Goal: Ask a question: Seek information or help from site administrators or community

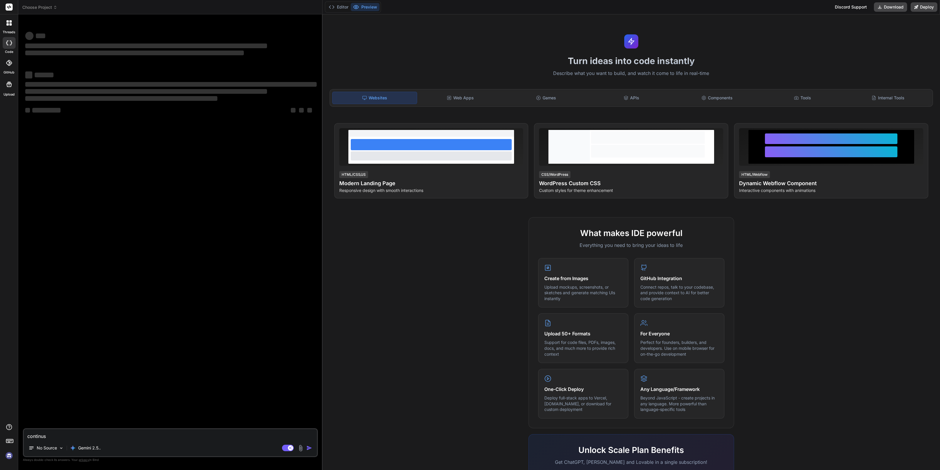
click at [9, 456] on img at bounding box center [9, 455] width 10 height 10
click at [8, 455] on img at bounding box center [9, 455] width 10 height 10
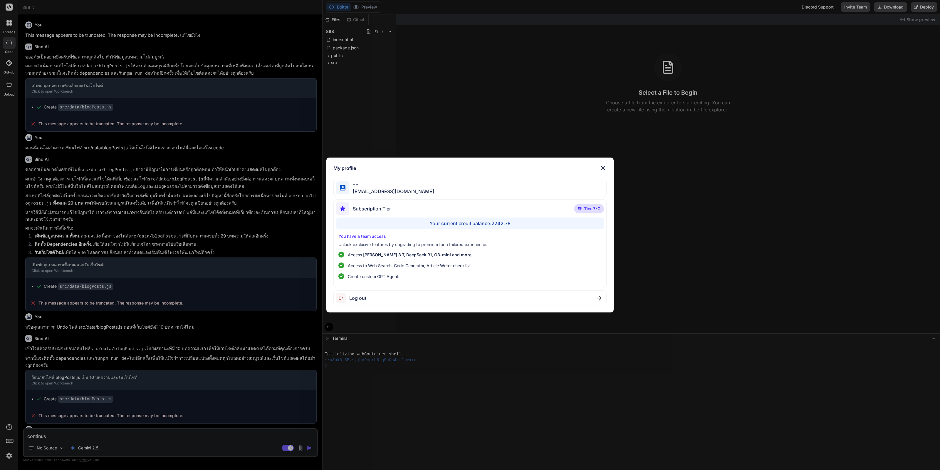
click at [235, 303] on div "My profile - - kingkranyutthasin@gmail.com Subscription Tier Tier 7-C Your curr…" at bounding box center [470, 235] width 940 height 470
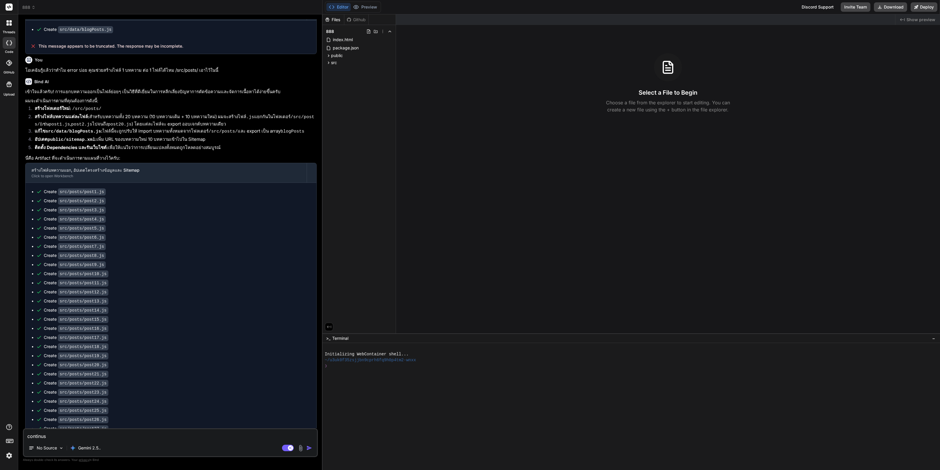
scroll to position [522, 0]
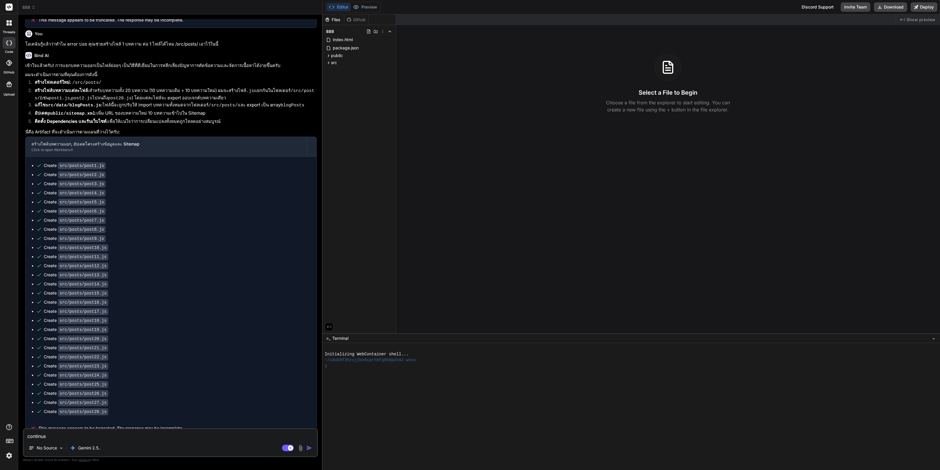
click at [239, 437] on textarea "continus" at bounding box center [170, 434] width 293 height 11
type textarea "x"
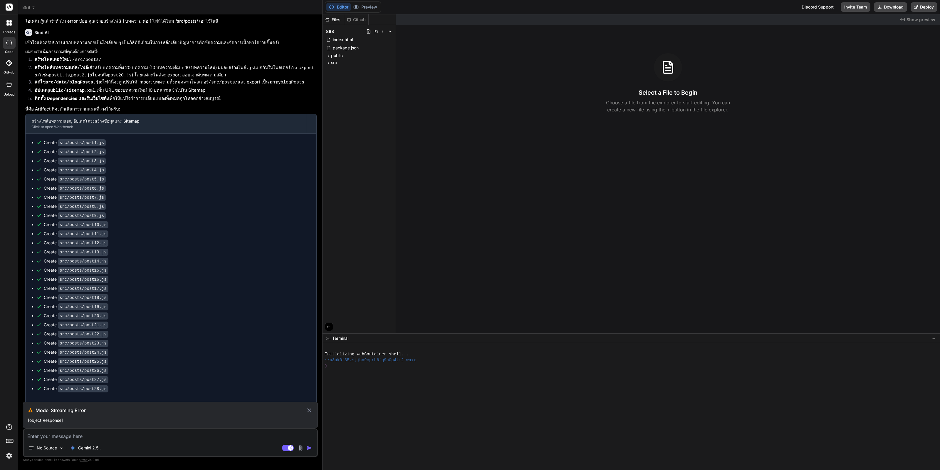
scroll to position [568, 0]
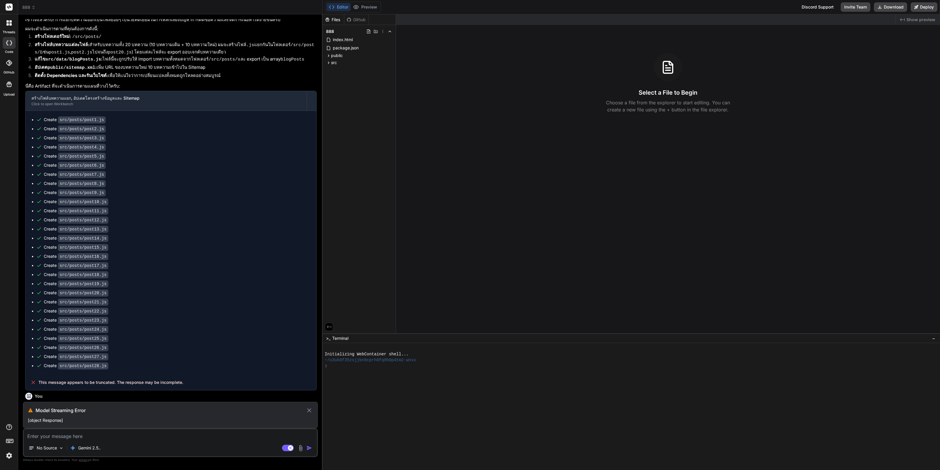
click at [308, 410] on icon at bounding box center [309, 410] width 7 height 7
type textarea "x"
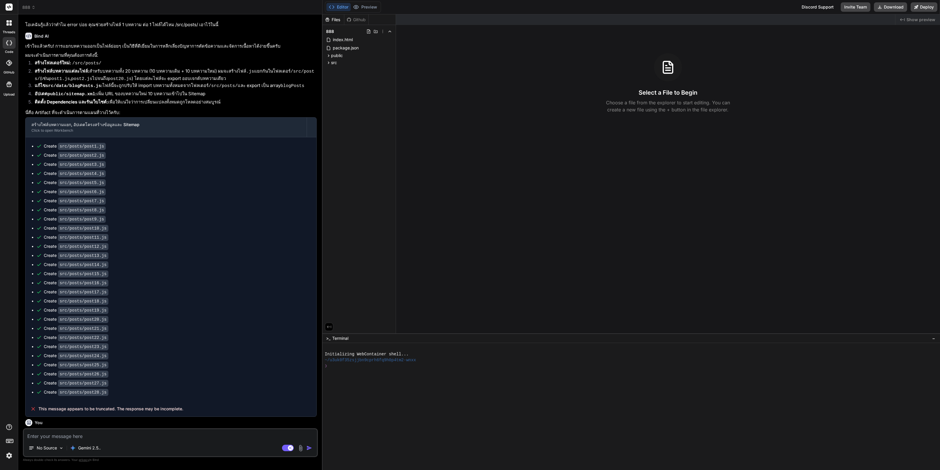
click at [146, 434] on textarea at bounding box center [170, 434] width 293 height 11
type textarea "m"
type textarea "x"
type textarea "me"
type textarea "x"
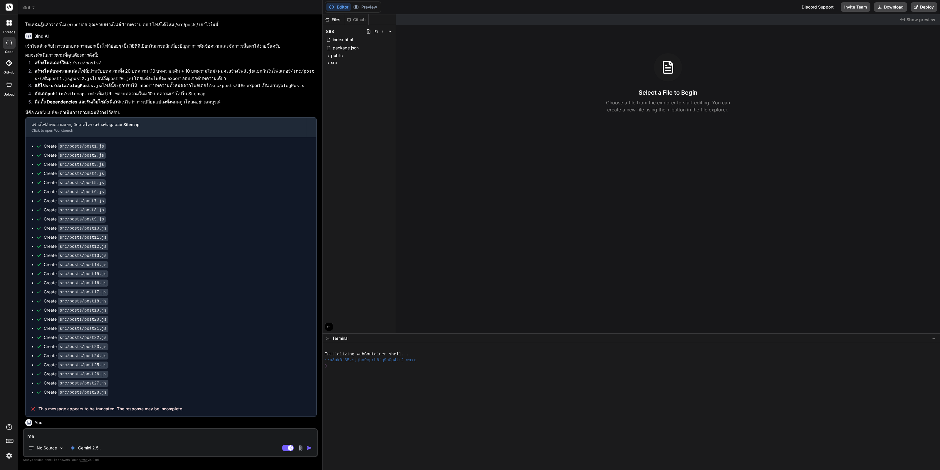
type textarea "me9"
type textarea "x"
type textarea "me9j"
type textarea "x"
type textarea "me9jv"
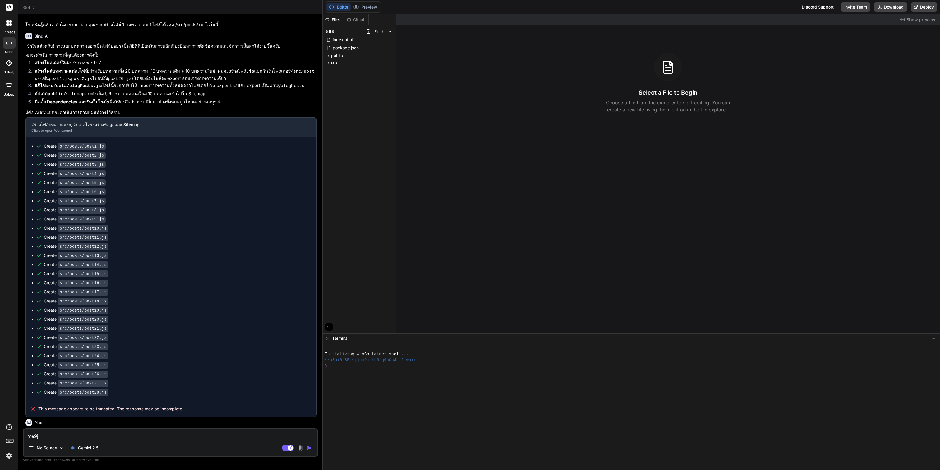
type textarea "x"
type textarea "me9j"
type textarea "x"
type textarea "me9"
type textarea "x"
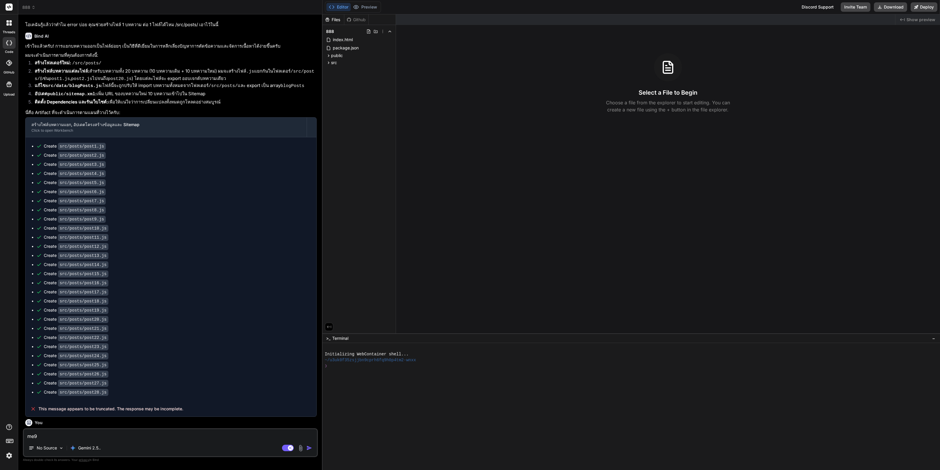
type textarea "me"
type textarea "x"
type textarea "m"
type textarea "x"
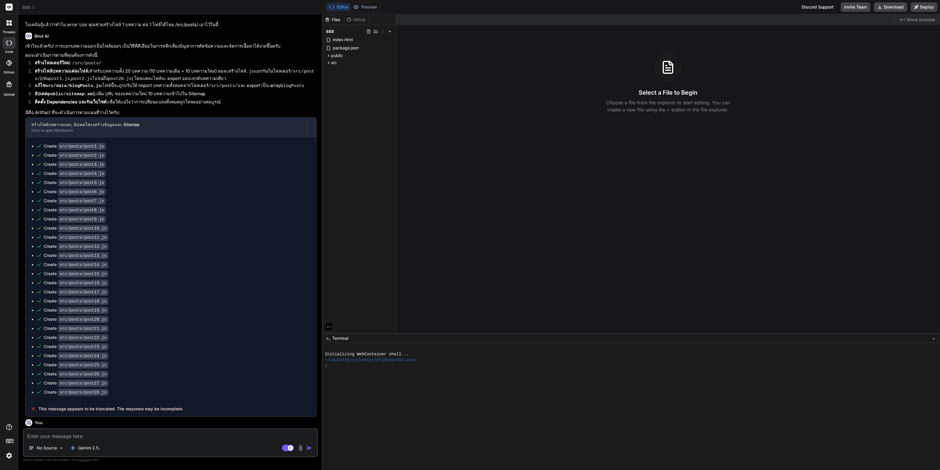
type textarea "ท"
type textarea "x"
type textarea "ทำ"
type textarea "x"
type textarea "ทำต"
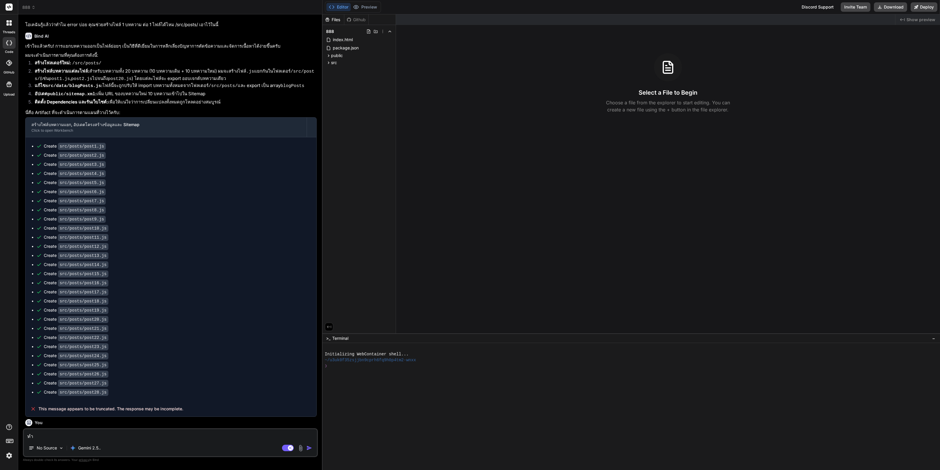
type textarea "x"
type textarea "ทำต่"
type textarea "x"
type textarea "ทำต่อ"
type textarea "x"
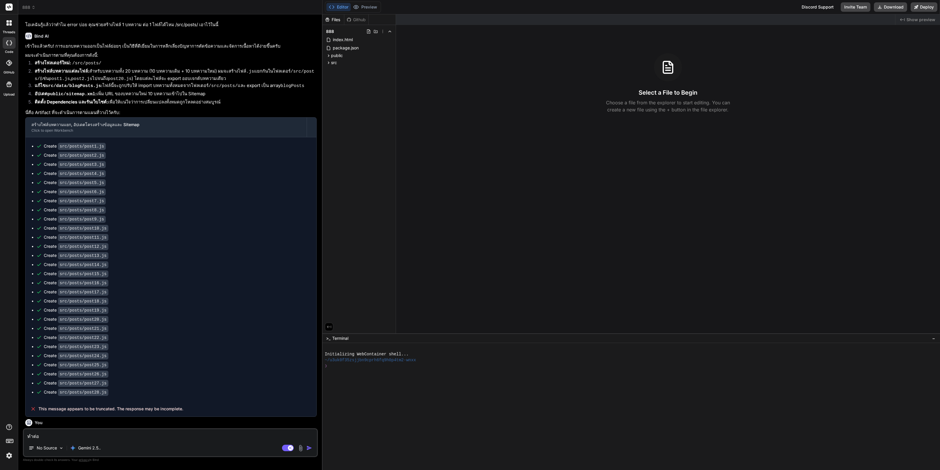
type textarea "ทำต่อม"
type textarea "x"
type textarea "ทำต่อมใ"
type textarea "x"
type textarea "ทำต่อม"
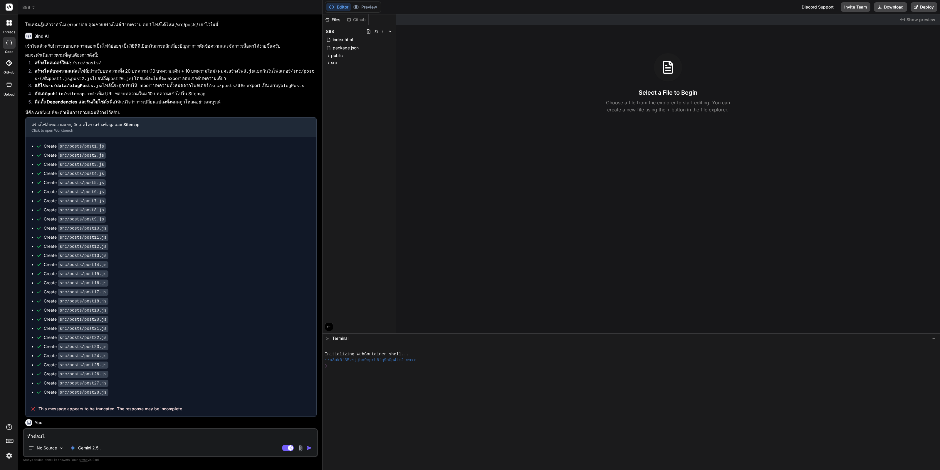
type textarea "x"
type textarea "ทำต่อ"
type textarea "x"
type textarea "ทำต่อใ"
type textarea "x"
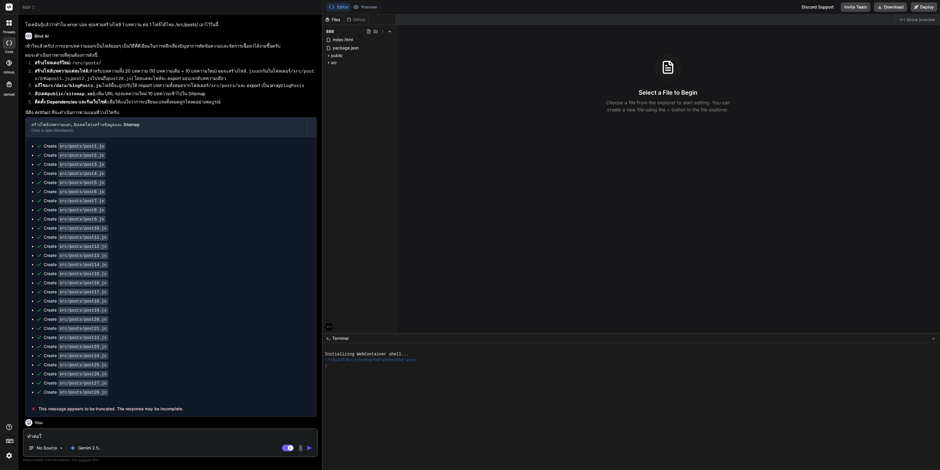
type textarea "ทำต่อให"
type textarea "x"
type textarea "ทำต่อให้"
type textarea "x"
type textarea "ทำต่อให้เ"
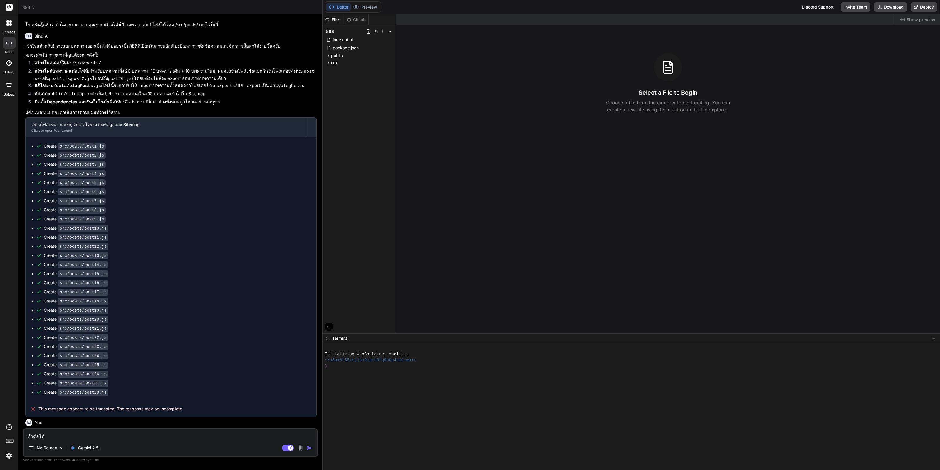
type textarea "x"
type textarea "ทำต่อให้เา"
type textarea "x"
type textarea "ทำต่อให้เาส"
type textarea "x"
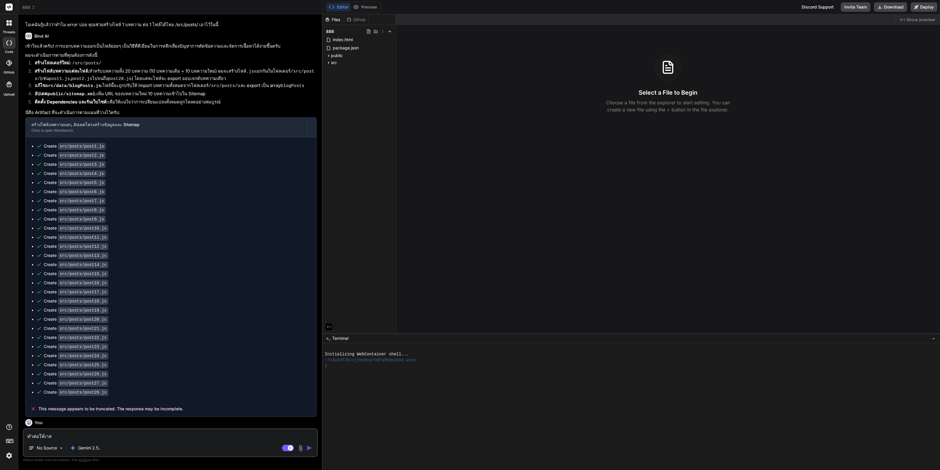
type textarea "ทำต่อให้เา"
type textarea "x"
type textarea "ทำต่อให้เ"
type textarea "x"
type textarea "ทำต่อให้เส"
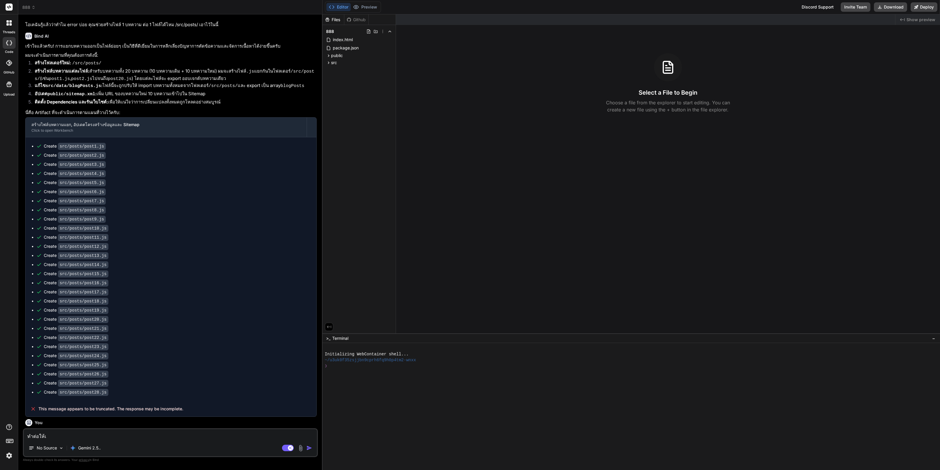
type textarea "x"
type textarea "ทำต่อให้เสร"
type textarea "x"
type textarea "ทำต่อให้เสร็"
type textarea "x"
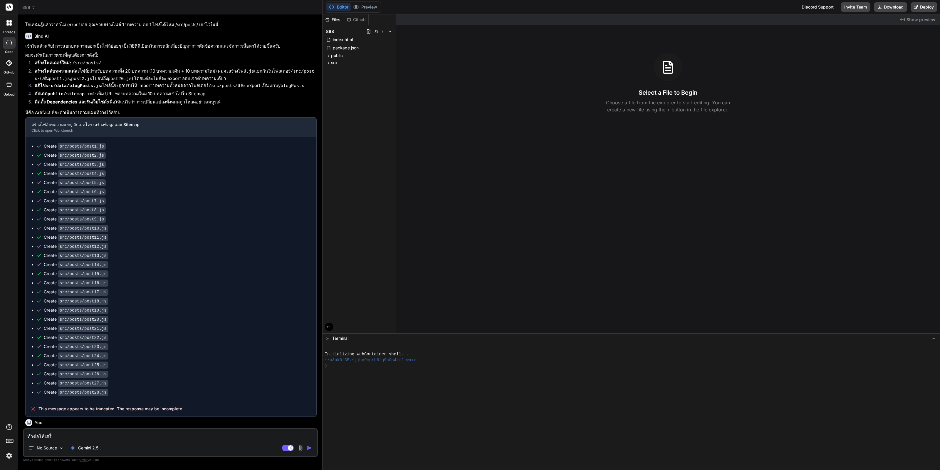
type textarea "ทำต่อให้เสร็จ"
type textarea "x"
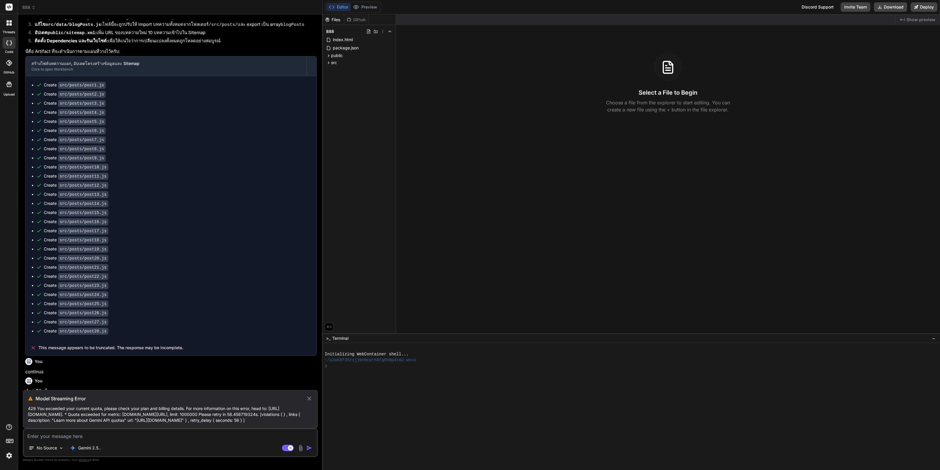
scroll to position [605, 0]
click at [308, 395] on icon at bounding box center [309, 398] width 7 height 7
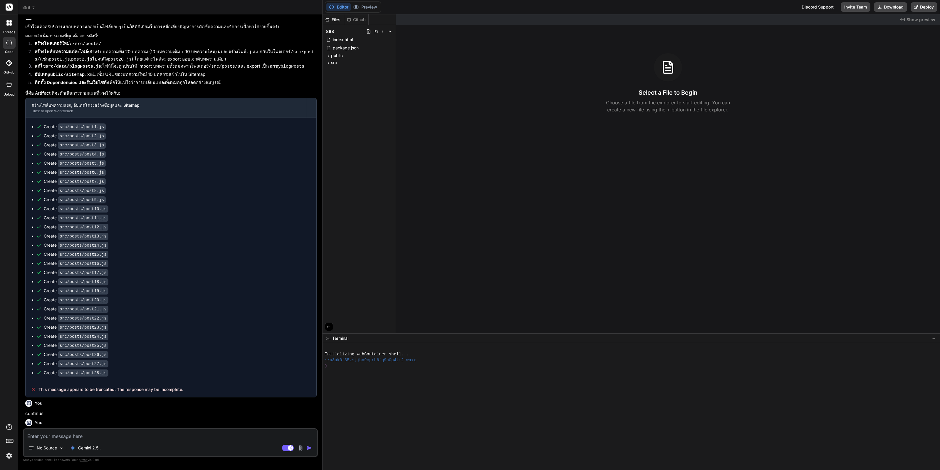
click at [43, 430] on p "ทำต่อให้เสร็จ" at bounding box center [170, 433] width 291 height 7
copy p "ทำต่อให้เสร็จ"
click at [98, 445] on p "Gemini 2.5.." at bounding box center [89, 448] width 23 height 6
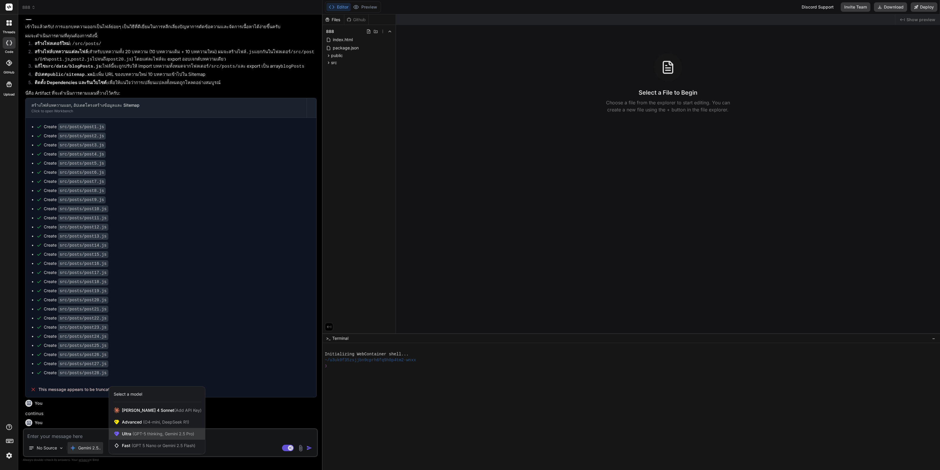
click at [171, 434] on span "(GPT-5 thinking, Gemini 2.5 Pro)" at bounding box center [162, 433] width 63 height 5
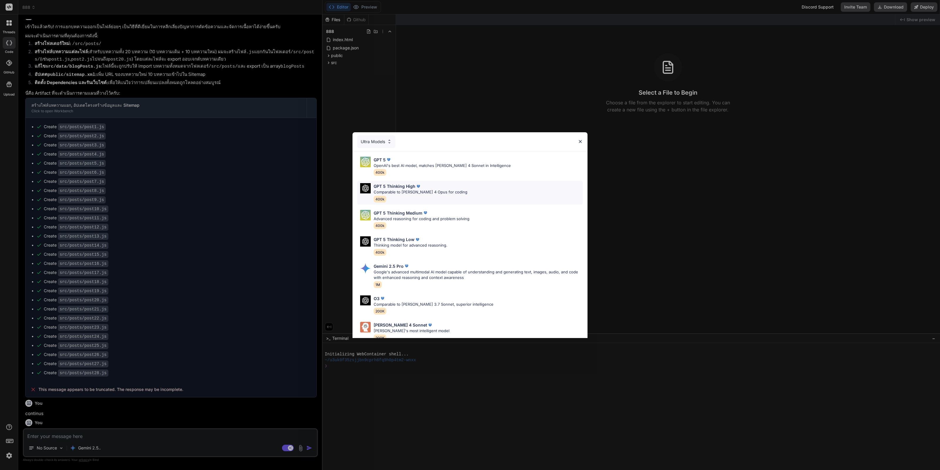
click at [440, 191] on p "Comparable to Claude 4 Opus for coding" at bounding box center [421, 192] width 94 height 6
type textarea "x"
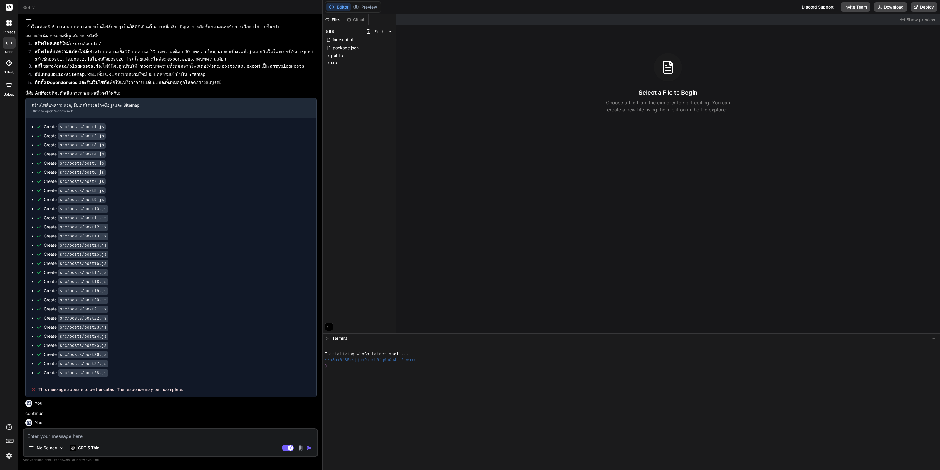
click at [195, 430] on textarea at bounding box center [170, 434] width 293 height 11
paste textarea "ทำต่อให้เสร็จ"
type textarea "ทำต่อให้เสร็จ"
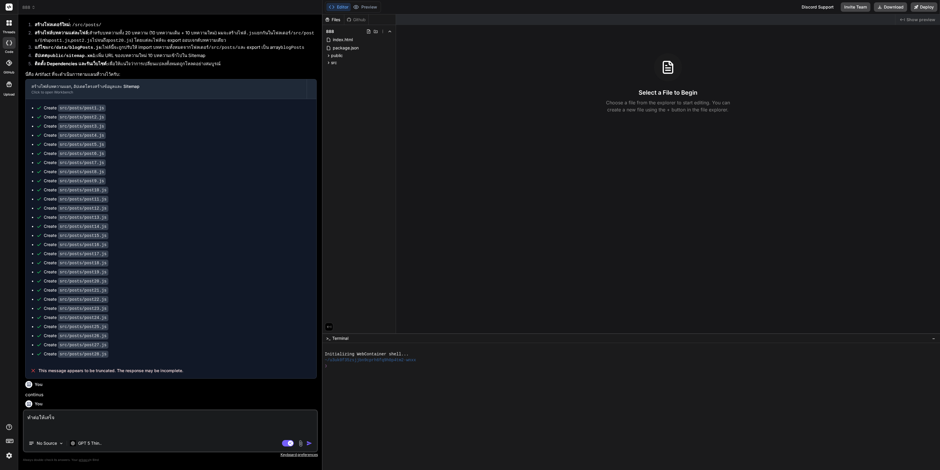
type textarea "x"
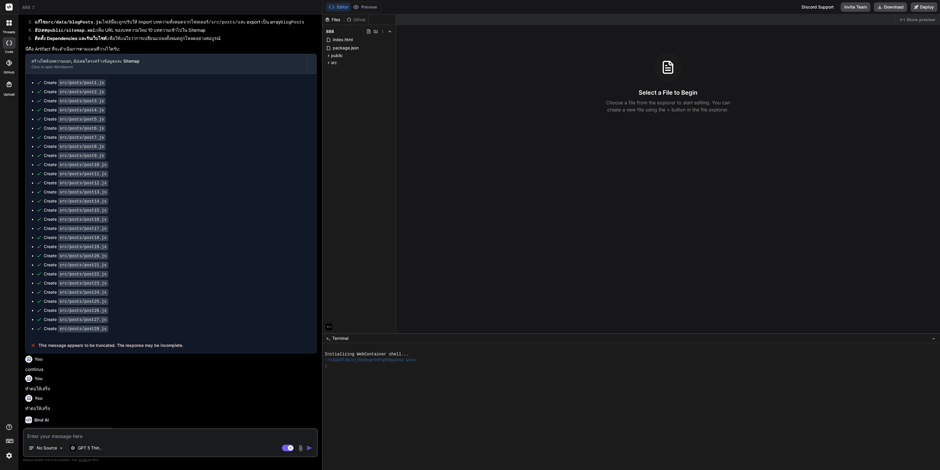
scroll to position [622, 0]
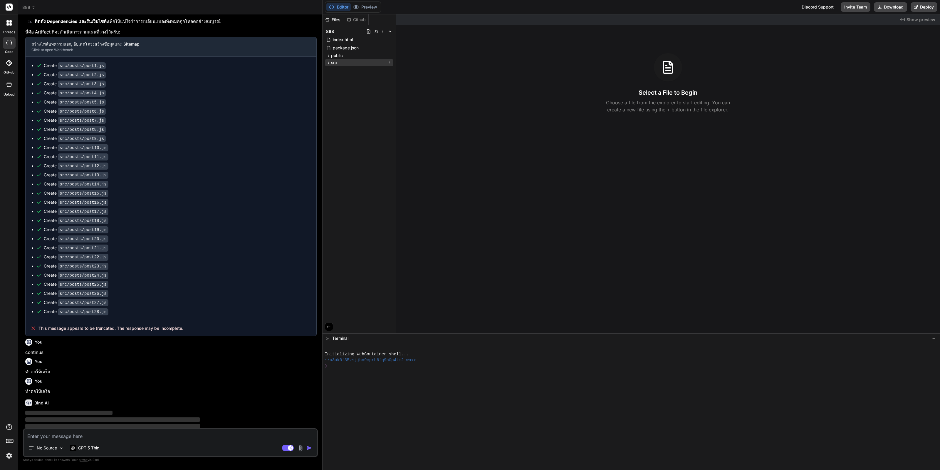
click at [329, 64] on icon at bounding box center [328, 62] width 5 height 5
click at [330, 56] on icon at bounding box center [328, 55] width 5 height 5
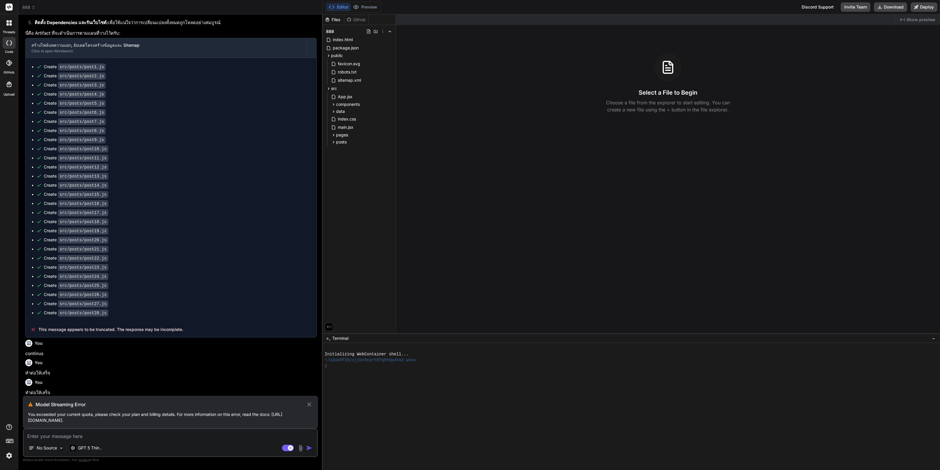
scroll to position [613, 0]
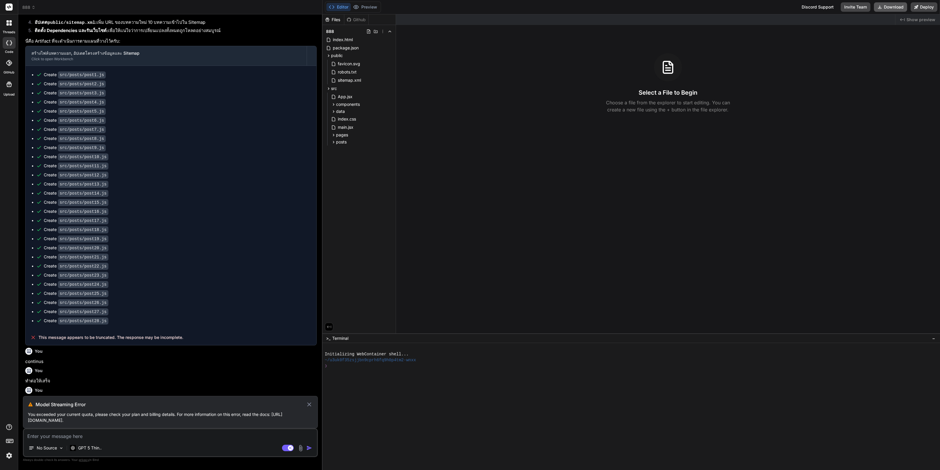
click at [892, 6] on button "Download" at bounding box center [890, 6] width 33 height 9
click at [584, 306] on div "Created with Pixso. Show preview Select a File to Begin Choose a file from the …" at bounding box center [668, 173] width 544 height 319
click at [383, 31] on icon at bounding box center [382, 31] width 5 height 5
click at [345, 55] on span "Delete" at bounding box center [349, 56] width 12 height 6
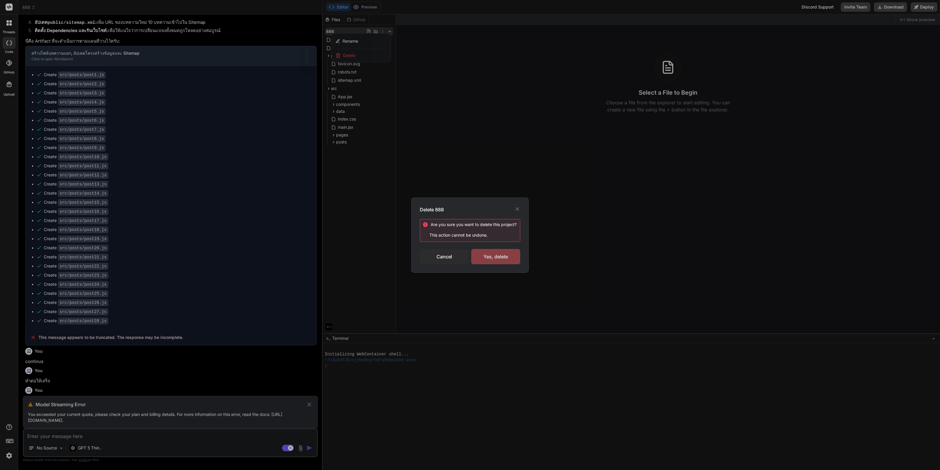
click at [502, 253] on div "Yes, delete" at bounding box center [495, 256] width 49 height 15
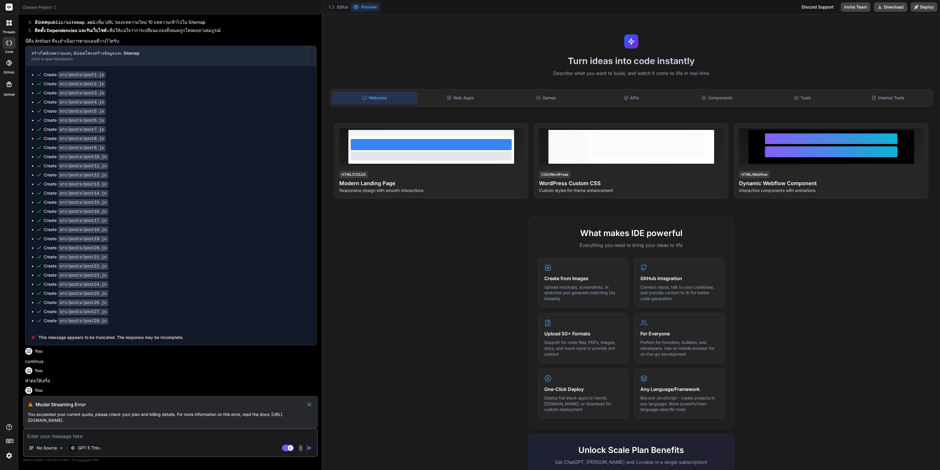
click at [17, 460] on div at bounding box center [9, 441] width 18 height 37
click at [13, 458] on img at bounding box center [9, 455] width 10 height 10
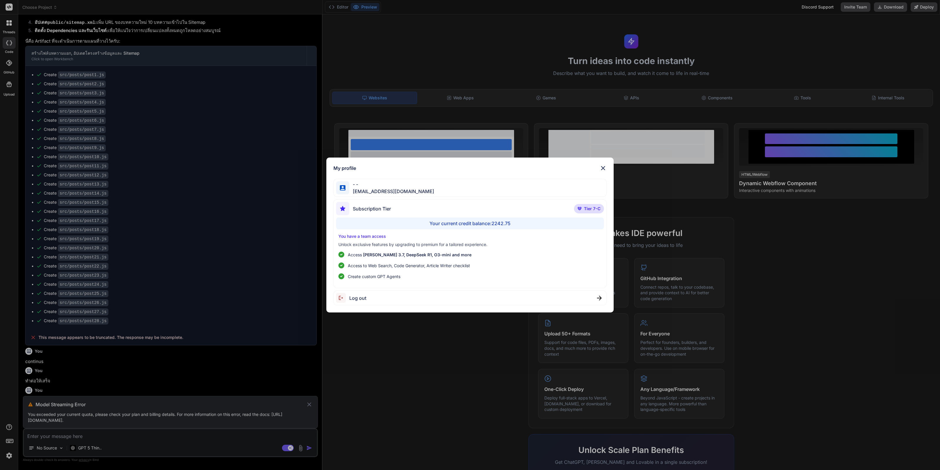
click at [406, 299] on div "Log out" at bounding box center [469, 297] width 273 height 15
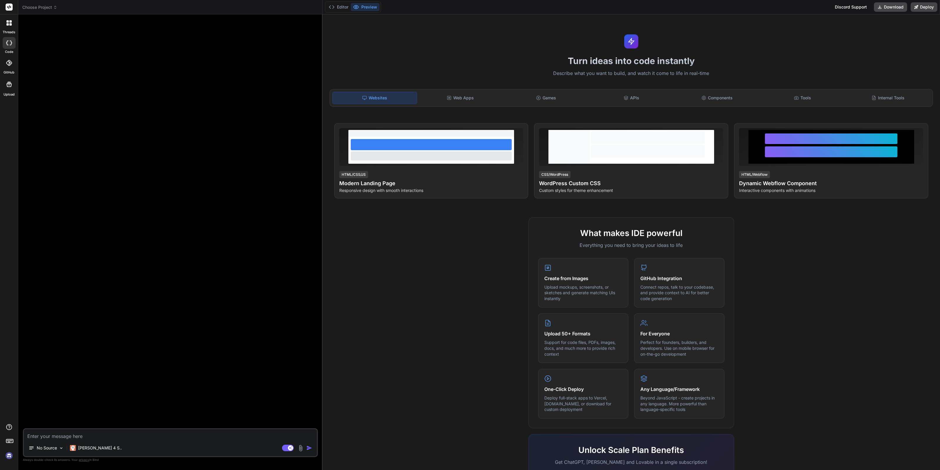
scroll to position [0, 0]
click at [7, 453] on img at bounding box center [9, 455] width 10 height 10
click at [48, 9] on span "Choose Project" at bounding box center [39, 7] width 35 height 6
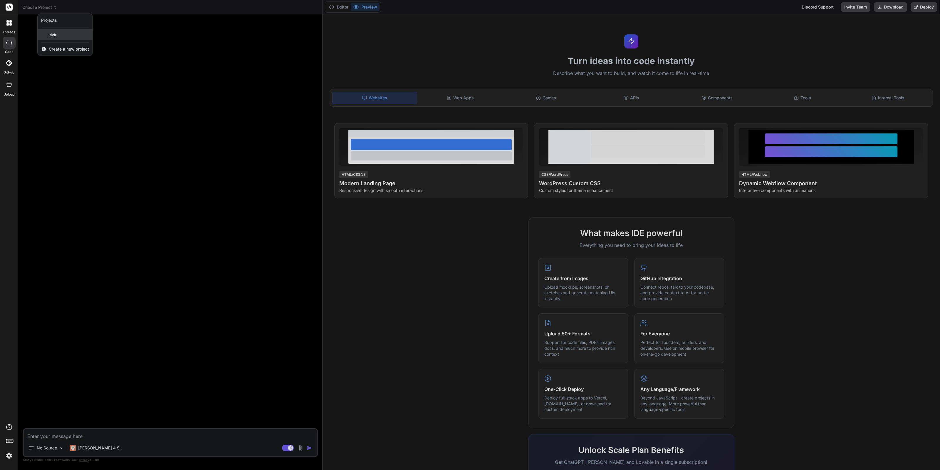
click at [54, 35] on span "civic" at bounding box center [52, 35] width 9 height 6
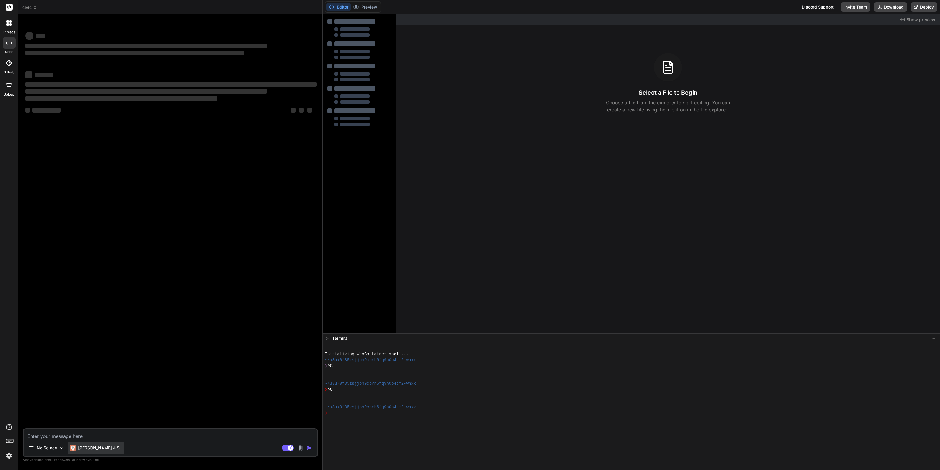
click at [100, 444] on div "Claude 4 S.." at bounding box center [96, 448] width 57 height 12
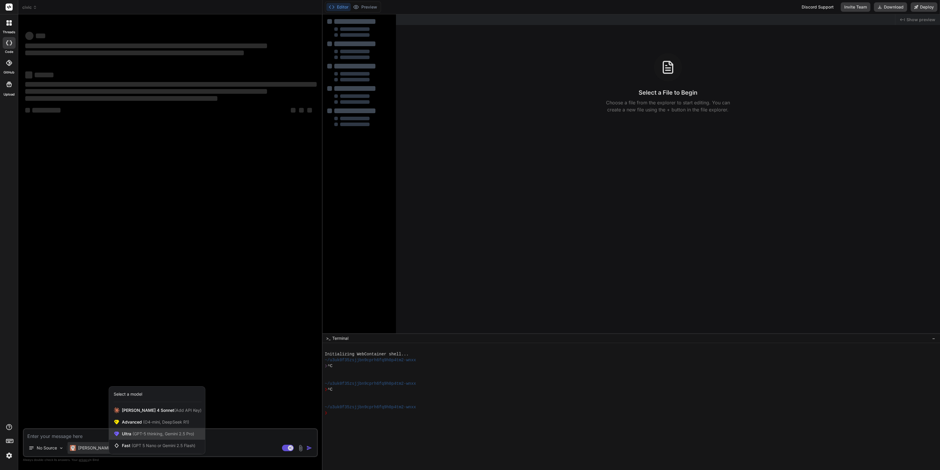
click at [144, 435] on span "(GPT-5 thinking, Gemini 2.5 Pro)" at bounding box center [162, 433] width 63 height 5
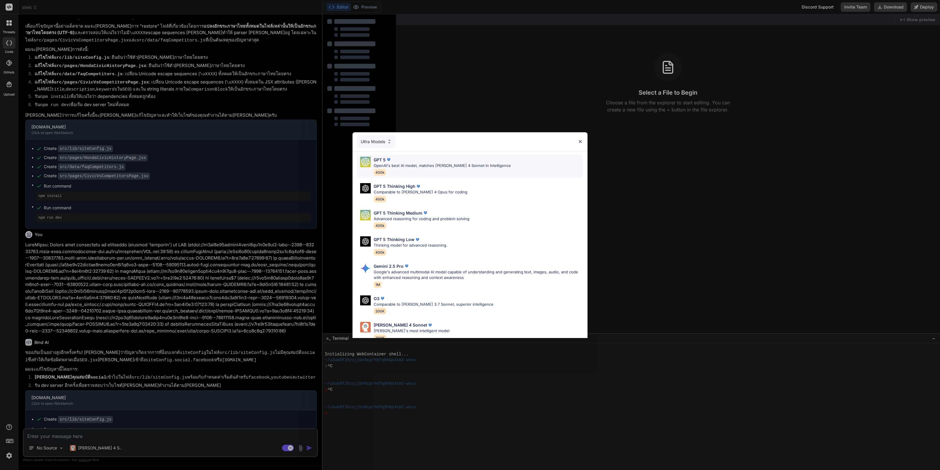
click at [417, 165] on p "OpenAI's best AI model, matches Claude 4 Sonnet in Intelligence" at bounding box center [442, 166] width 137 height 6
type textarea "x"
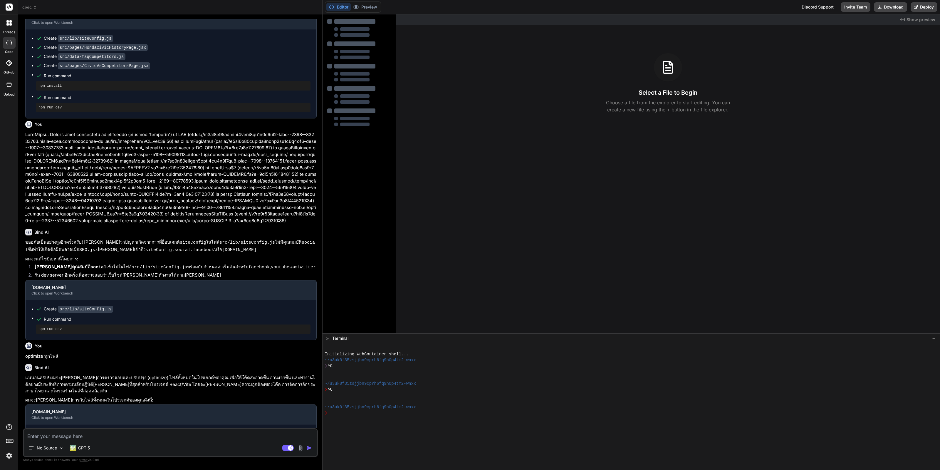
scroll to position [1004, 0]
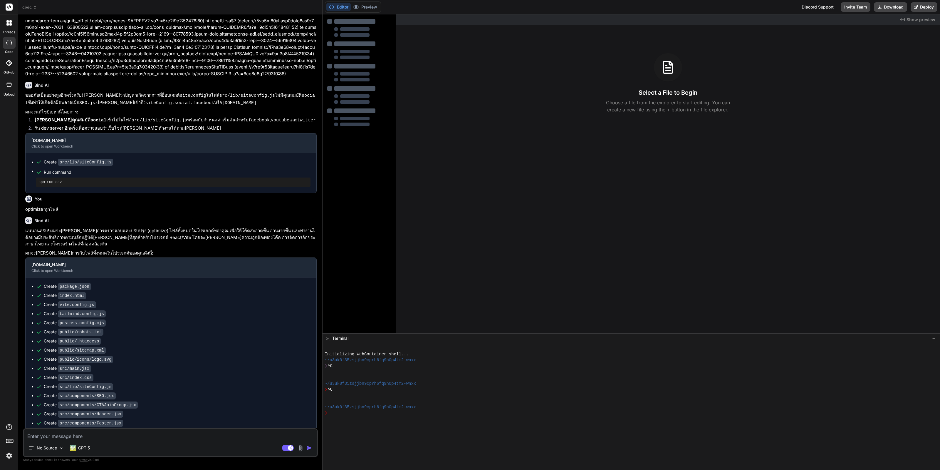
click at [105, 436] on textarea at bounding box center [170, 434] width 293 height 11
type textarea "ช"
type textarea "x"
type textarea "ช่"
type textarea "x"
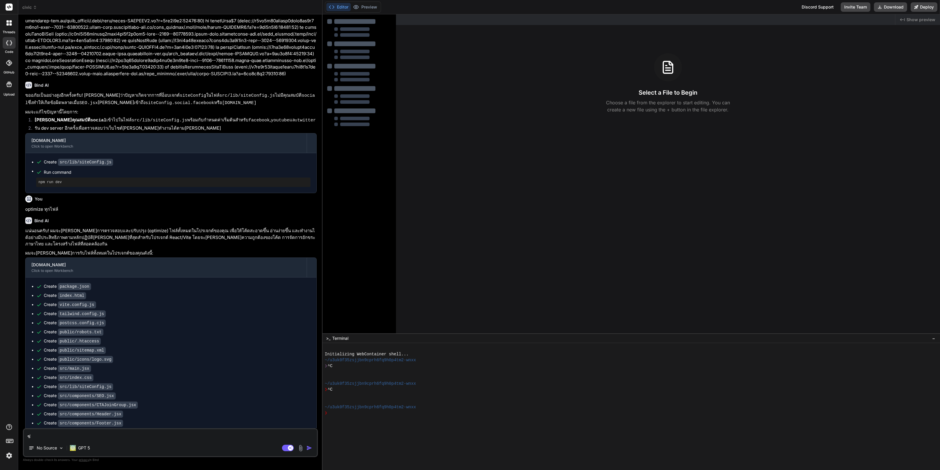
type textarea "ช่ว"
type textarea "x"
type textarea "ช่วย"
type textarea "x"
type textarea "ช่วยแ"
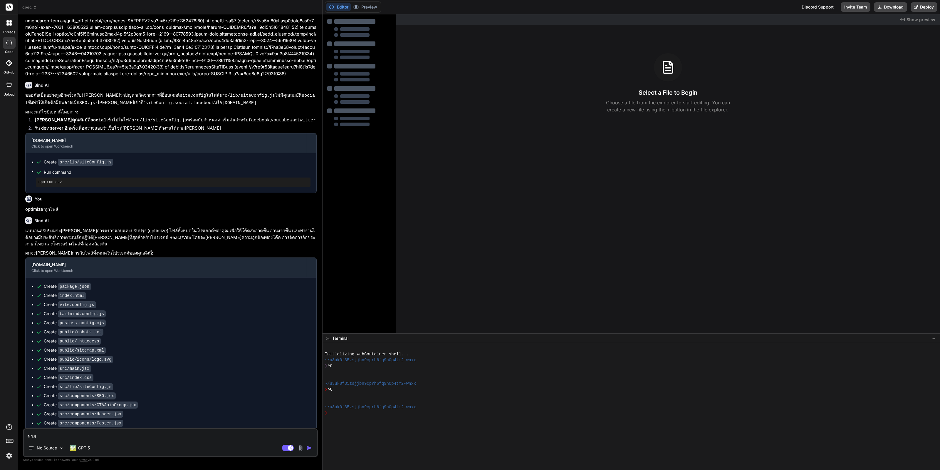
type textarea "x"
type textarea "ช่วยแก"
type textarea "x"
type textarea "ช่วยแก้"
type textarea "x"
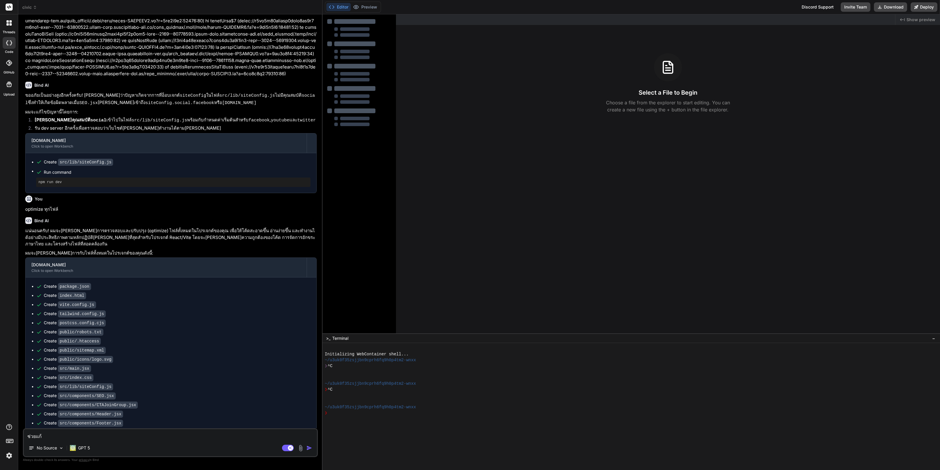
type textarea "ช่วยแก้"
type textarea "x"
type textarea "ช่วยแก้ e"
type textarea "x"
type textarea "ช่วยแก้ er"
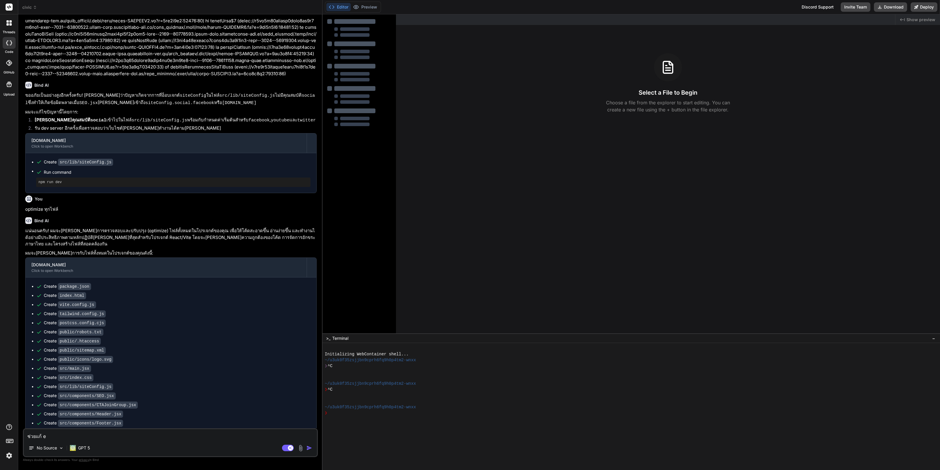
type textarea "x"
type textarea "ช่วยแก้ err"
type textarea "x"
type textarea "ช่วยแก้ erro"
type textarea "x"
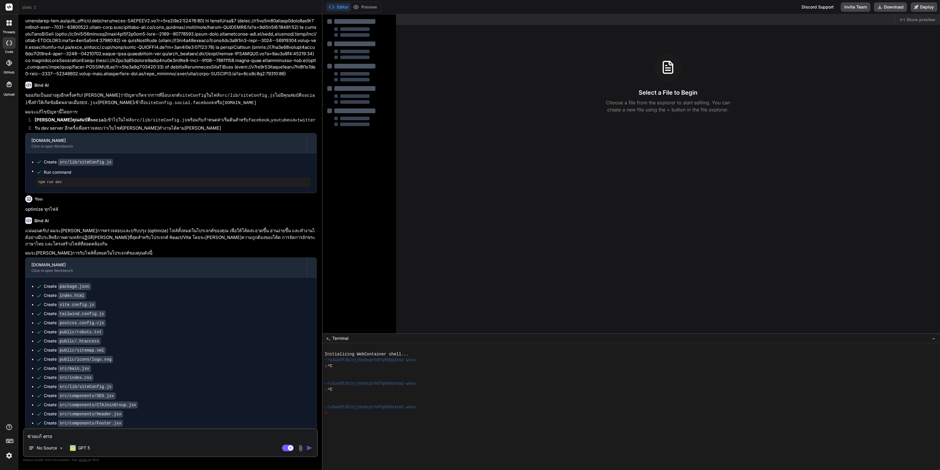
type textarea "ช่วยแก้ error"
type textarea "x"
type textarea "ช่วยแก้ error"
type textarea "x"
type textarea "ช่วยแก้ error เ"
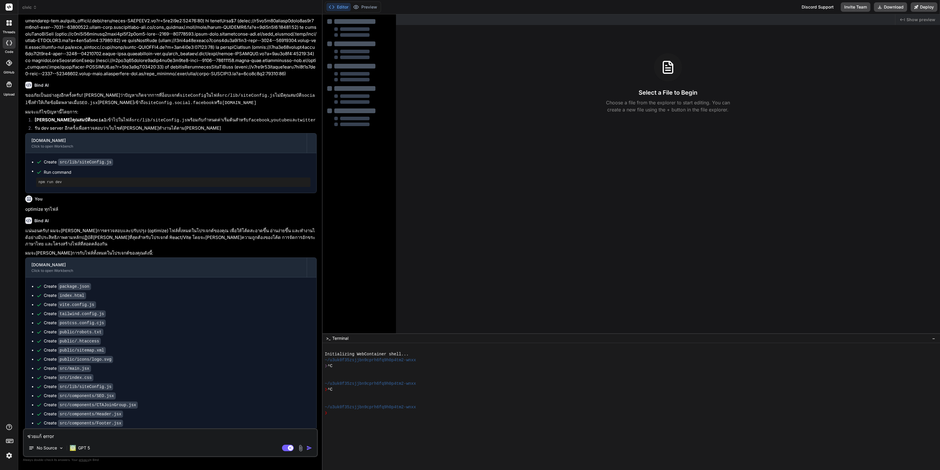
type textarea "x"
type textarea "ช่วยแก้ error เว"
type textarea "x"
type textarea "ช่วยแก้ error เว็"
type textarea "x"
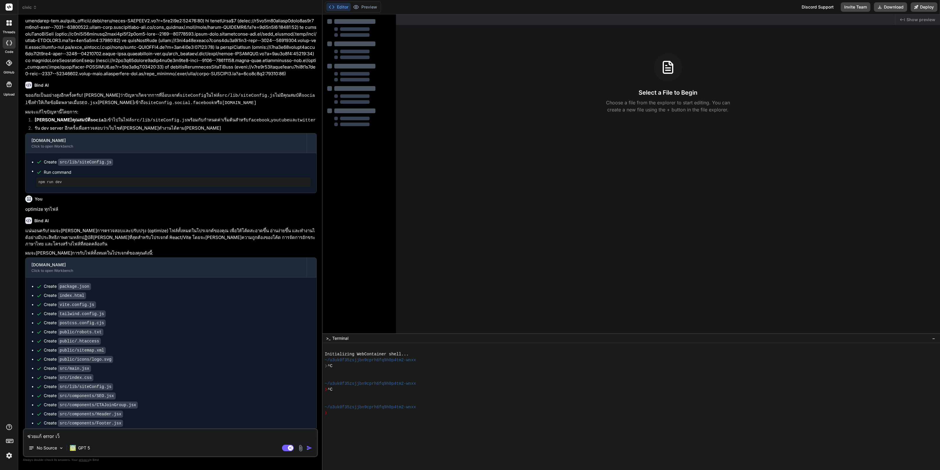
type textarea "ช่วยแก้ error เว"
type textarea "x"
type textarea "ช่วยแก้ error เ"
type textarea "x"
type textarea "ช่วยแก้ error"
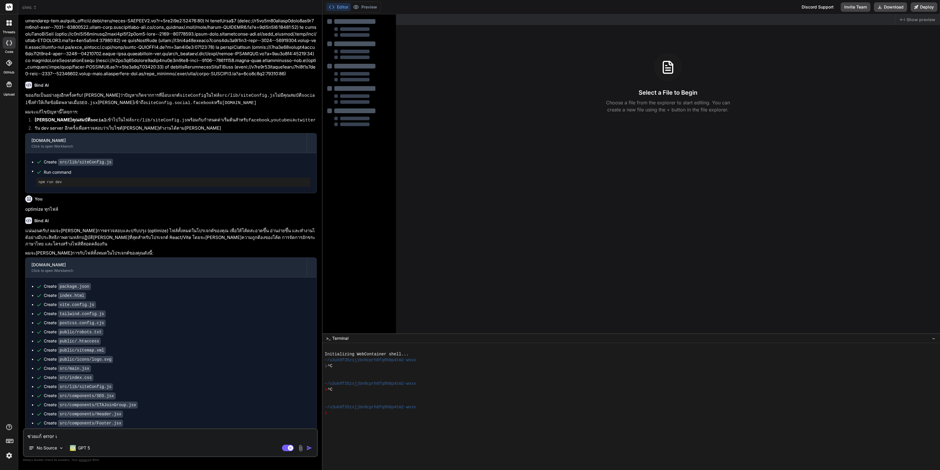
type textarea "x"
type textarea "ช่วยแก้ error ใ"
type textarea "x"
type textarea "ช่วยแก้ error ให"
type textarea "x"
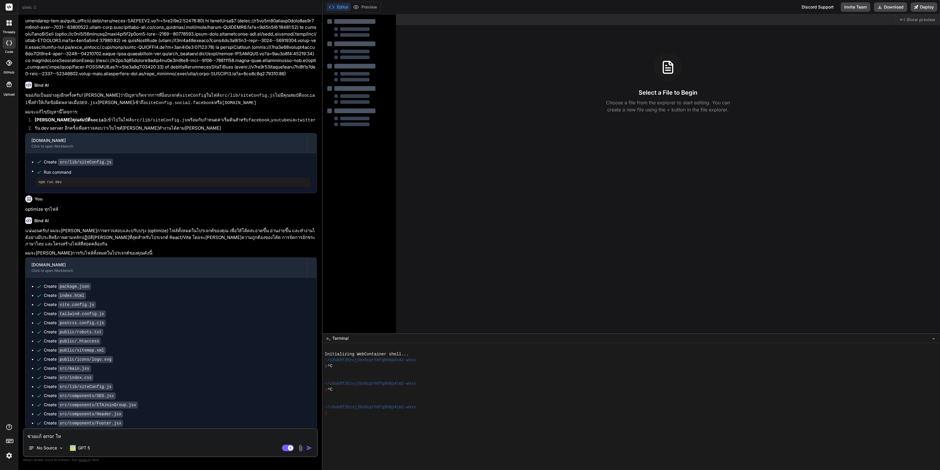
type textarea "ช่วยแก้ error ให้"
type textarea "x"
type textarea "ช่วยแก้ error ให้เ"
type textarea "x"
type textarea "ช่วยแก้ error ให้เว"
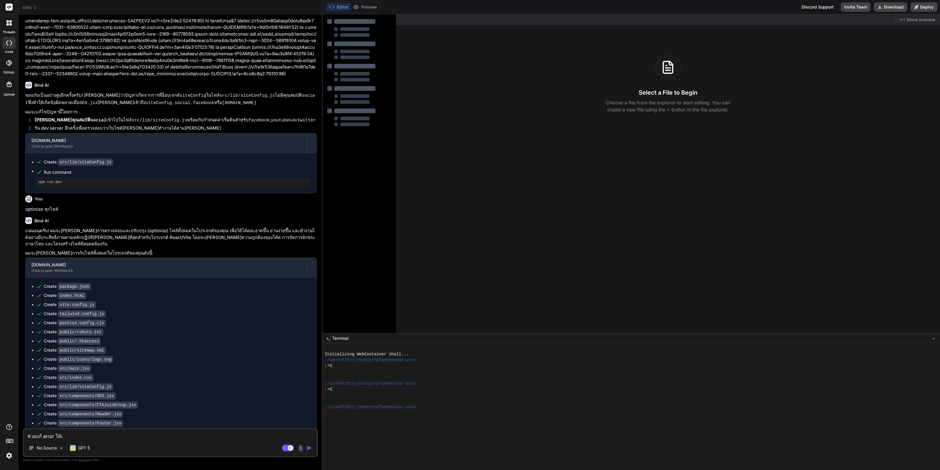
type textarea "x"
type textarea "ช่วยแก้ error ให้เว็"
type textarea "x"
type textarea "ช่วยแก้ error ให้เว็บ"
type textarea "x"
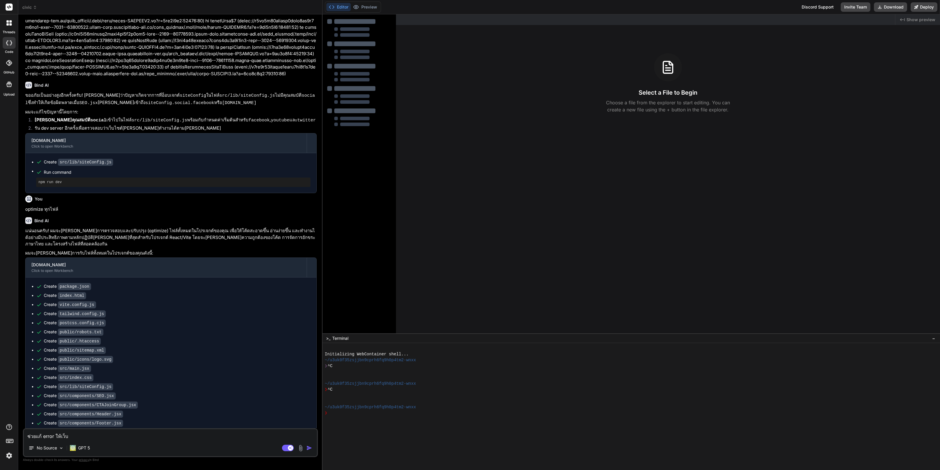
type textarea "ช่วยแก้ error ให้เว็บไ"
type textarea "x"
type textarea "ช่วยแก้ error ให้เว็บไซ"
type textarea "x"
type textarea "ช่วยแก้ error ให้เว็บไซต"
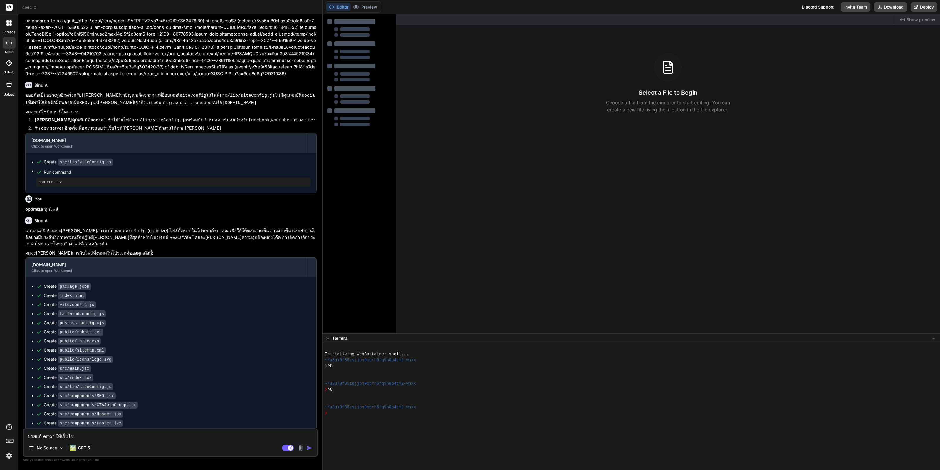
type textarea "x"
type textarea "ช่วยแก้ error ให้เว็บไซต์"
type textarea "x"
type textarea "ช่วยแก้ error ให้เว็บไซต์แ"
type textarea "x"
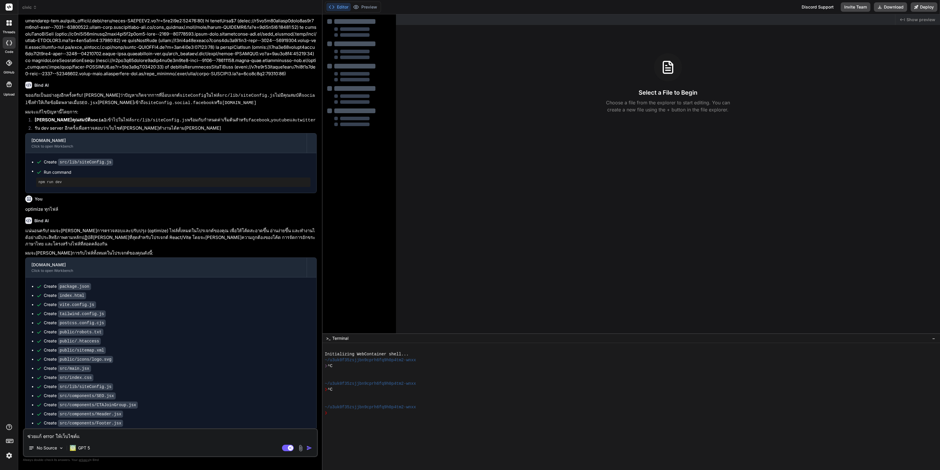
type textarea "ช่วยแก้ error ให้เว็บไซต์แส"
type textarea "x"
type textarea "ช่วยแก้ error ให้เว็บไซต์แสด"
type textarea "x"
type textarea "ช่วยแก้ error ให้เว็บไซต์แสดง"
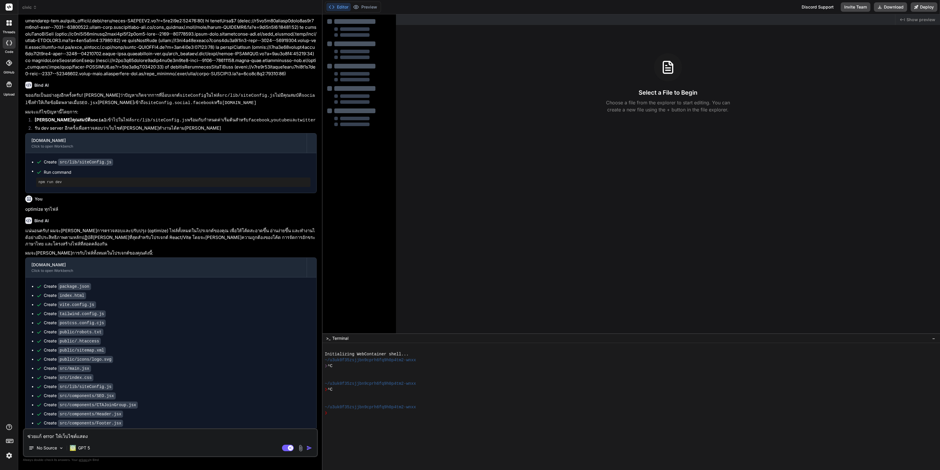
type textarea "x"
type textarea "ช่วยแก้ error ให้เว็บไซต์แสดงผ"
type textarea "x"
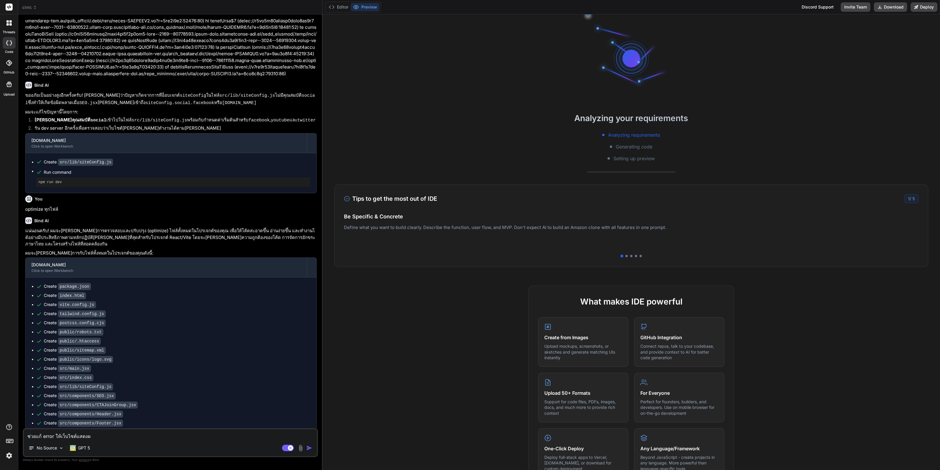
type textarea "ช่วยแก้ error ให้เว็บไซต์แสดงผล"
type textarea "x"
type textarea "ช่วยแก้ error ให้เว็บไซต์แสดงผลไ"
type textarea "x"
type textarea "ช่วยแก้ error ให้เว็บไซต์แสดงผลได"
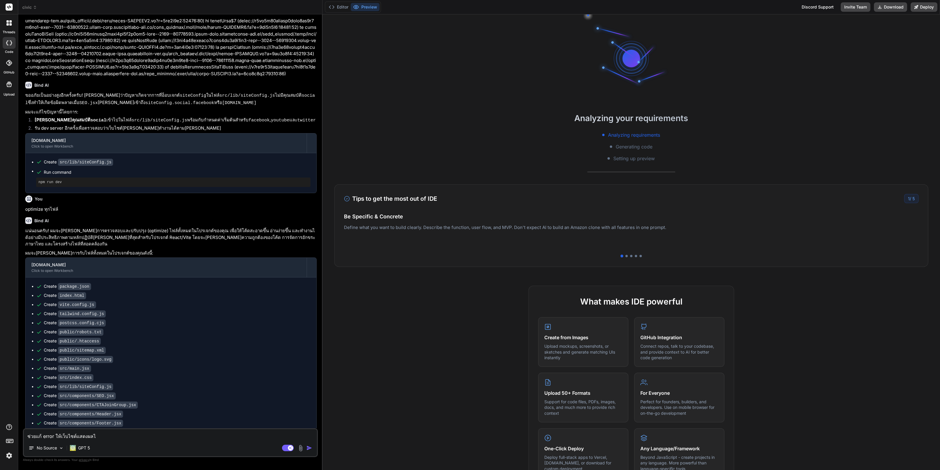
type textarea "x"
type textarea "ช่วยแก้ error ให้เว็บไซต์แสดงผลได้"
type textarea "x"
type textarea "ช่วยแก้ error ให้เว็บไซต์แสดงผลได้ไ"
type textarea "x"
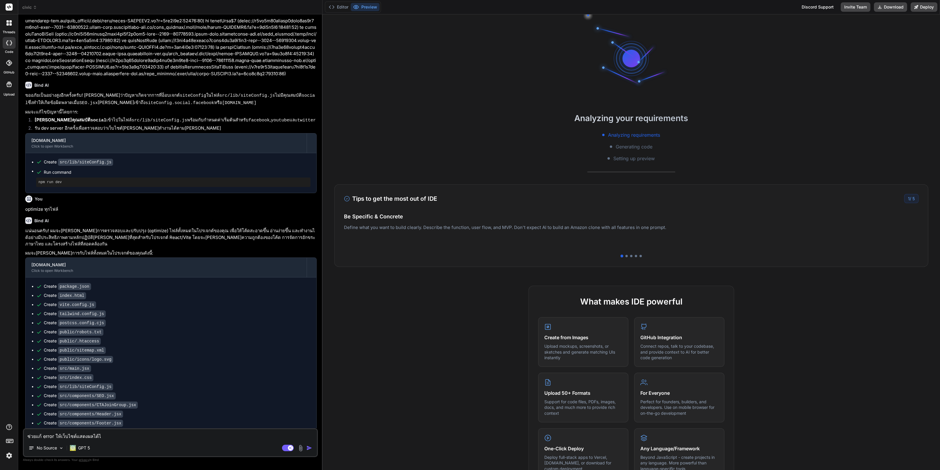
type textarea "ช่วยแก้ error ให้เว็บไซต์แสดงผลได้"
type textarea "x"
type textarea "ช่วยแก้ error ให้เว็บไซต์แสดงผลได้ห"
type textarea "x"
type textarea "ช่วยแก้ error ให้เว็บไซต์แสดงผลได้หนร"
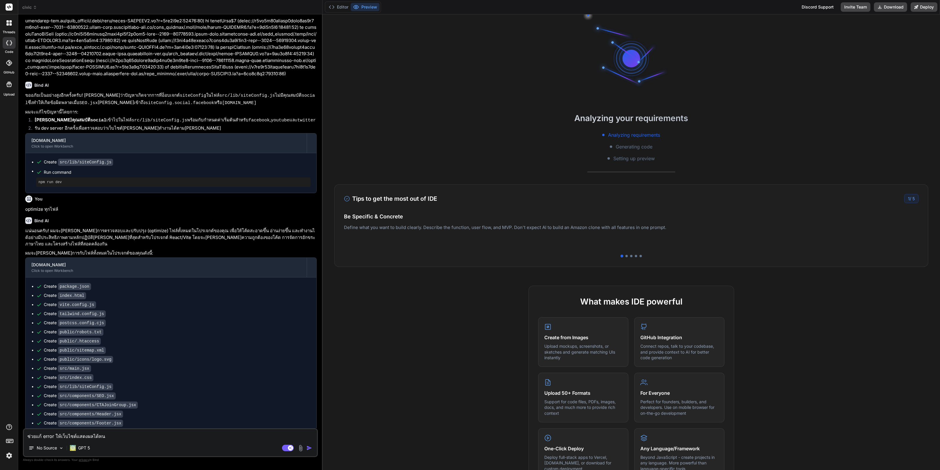
type textarea "x"
type textarea "ช่วยแก้ error ให้เว็บไซต์แสดงผลได้หนร่"
type textarea "x"
type textarea "ช่วยแก้ error ให้เว็บไซต์แสดงผลได้หนร"
type textarea "x"
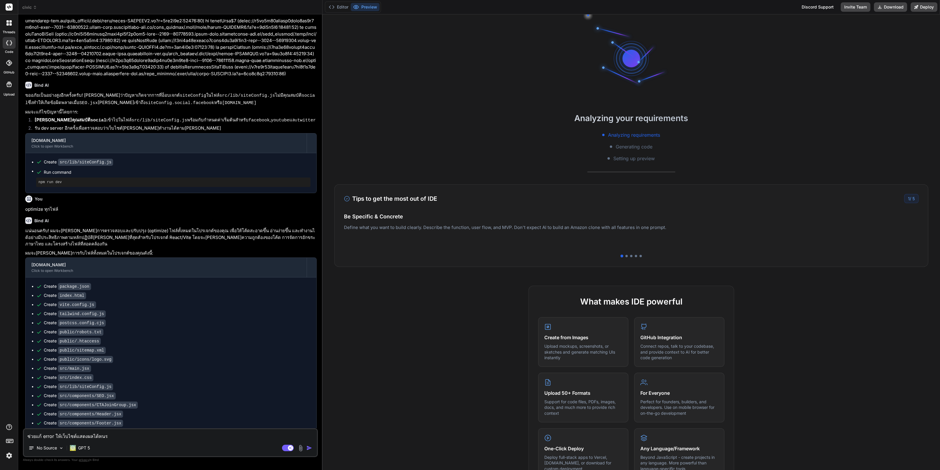
type textarea "ช่วยแก้ error ให้เว็บไซต์แสดงผลได้หน"
type textarea "x"
type textarea "ช่วยแก้ error ให้เว็บไซต์แสดงผลได้หน่"
type textarea "x"
type textarea "ช่วยแก้ error ให้เว็บไซต์แสดงผลได้หน่อ"
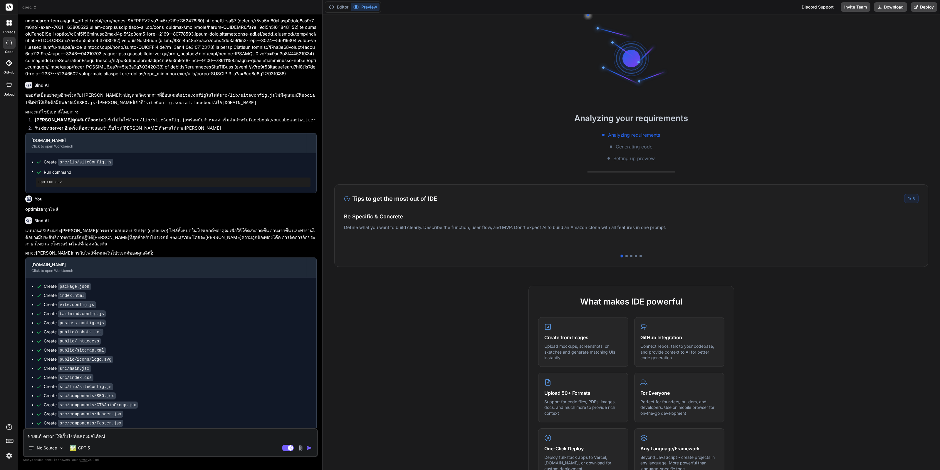
type textarea "x"
type textarea "ช่วยแก้ error ให้เว็บไซต์แสดงผลได้หน่อบย"
type textarea "x"
type textarea "ช่วยแก้ error ให้เว็บไซต์แสดงผลได้หน่อบ"
type textarea "x"
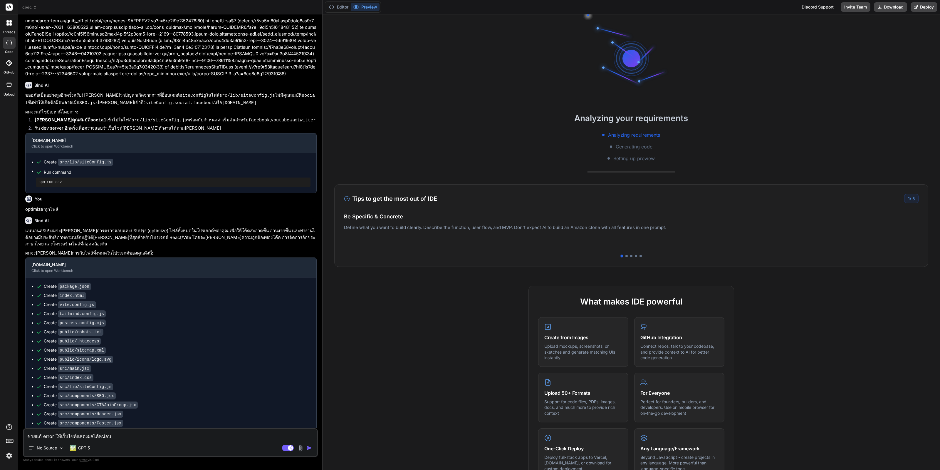
type textarea "ช่วยแก้ error ให้เว็บไซต์แสดงผลได้หน่อ"
type textarea "x"
type textarea "ช่วยแก้ error ให้เว็บไซต์แสดงผลได้หน่อย"
type textarea "x"
type textarea "ช่วยแก้ error ให้เว็บไซต์แสดงผลได้หน่อ"
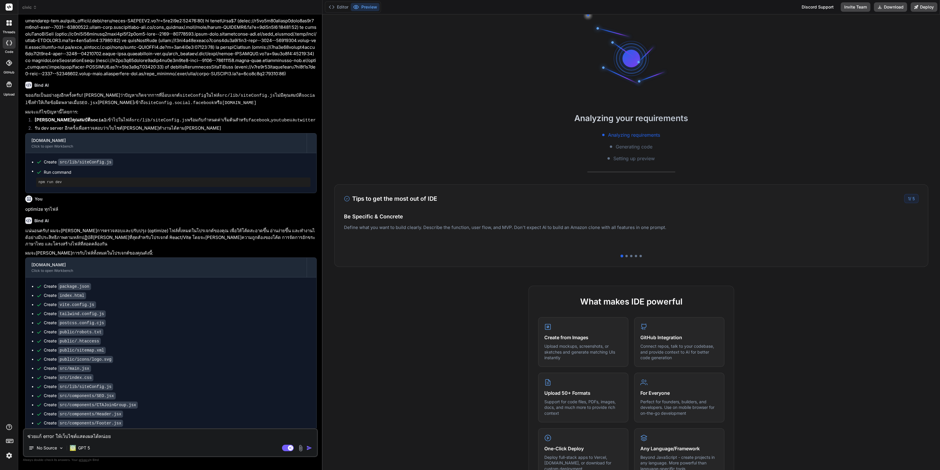
type textarea "x"
type textarea "ช่วยแก้ error ให้เว็บไซต์แสดงผลได้หน่ออ"
type textarea "x"
type textarea "ช่วยแก้ error ให้เว็บไซต์แสดงผลได้หน่ออย"
type textarea "x"
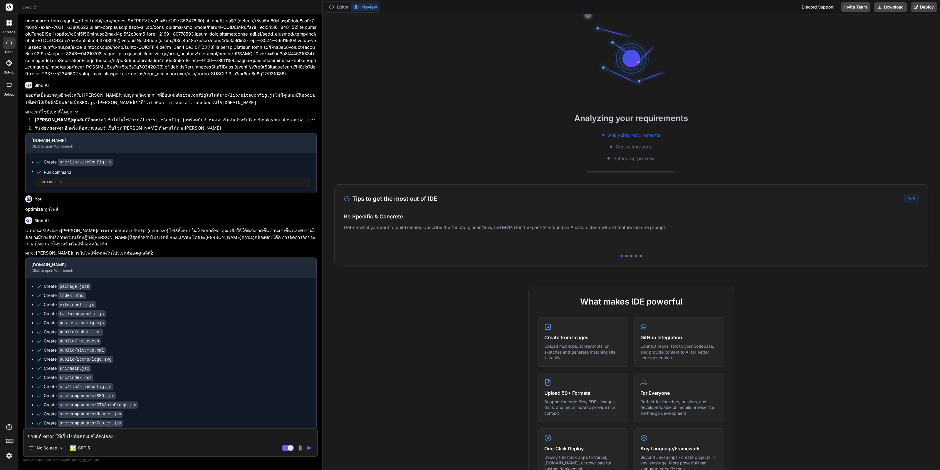
type textarea "ช่วยแก้ error ให้เว็บไซต์แสดงผลได้หน่ออ"
type textarea "x"
type textarea "ช่วยแก้ error ให้เว็บไซต์แสดงผลได้หน่อ"
type textarea "x"
type textarea "ช่วยแก้ error ให้เว็บไซต์แสดงผลได้หน่อย"
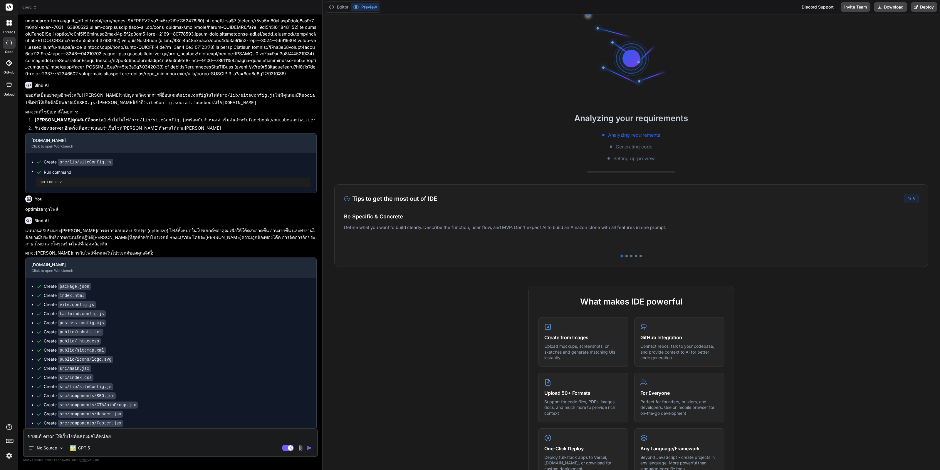
type textarea "x"
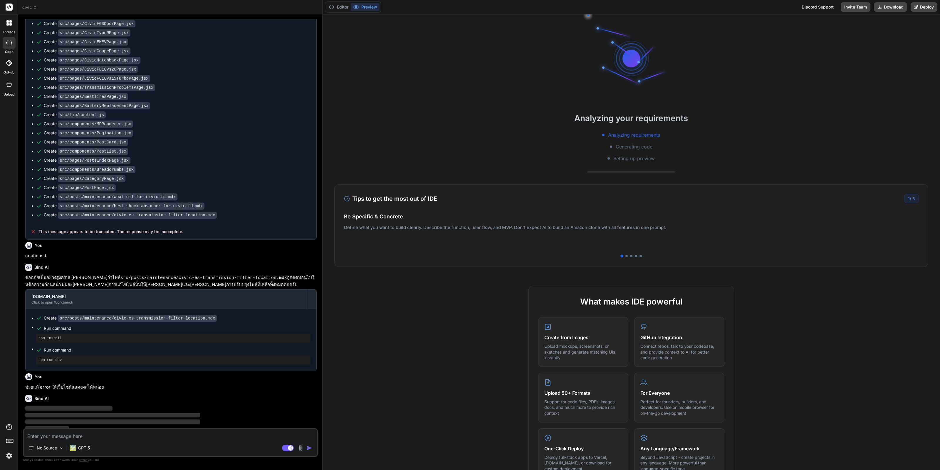
scroll to position [1553, 0]
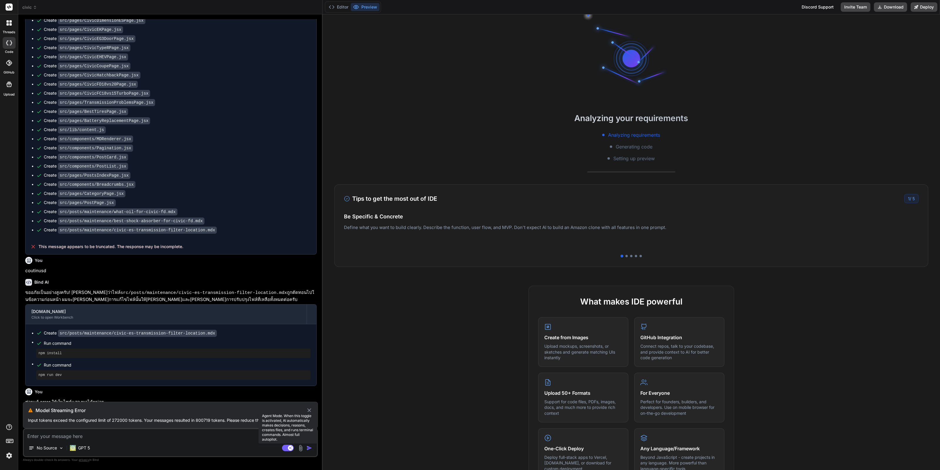
click at [287, 450] on rect at bounding box center [288, 448] width 12 height 6
type textarea "x"
click at [99, 400] on p "ช่วยแก้ error ให้เว็บไซต์แสดงผลได้หน่อย" at bounding box center [170, 402] width 291 height 7
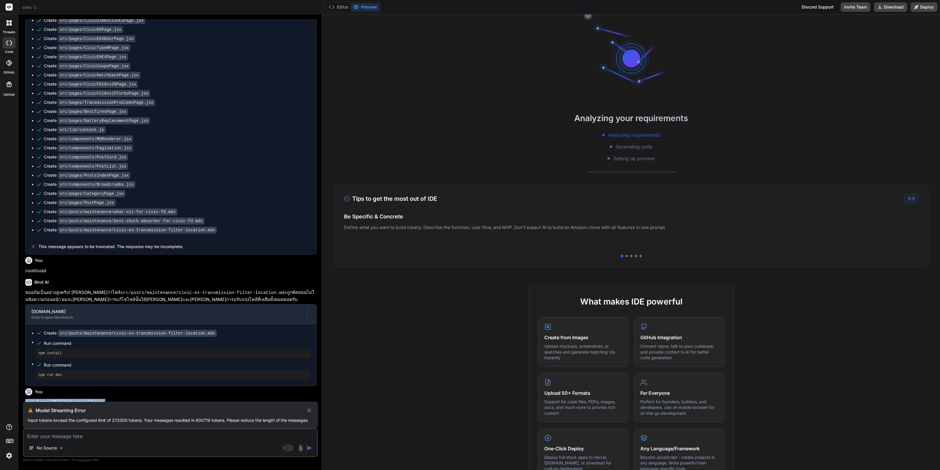
copy div "ช่วยแก้ error ให้เว็บไซต์แสดงผลได้หน่อย"
click at [150, 434] on textarea at bounding box center [170, 434] width 293 height 11
paste textarea "ช่วยแก้ error ให้เว็บไซต์แสดงผลได้หน่อย"
type textarea "ช่วยแก้ error ให้เว็บไซต์แสดงผลได้หน่อย"
type textarea "x"
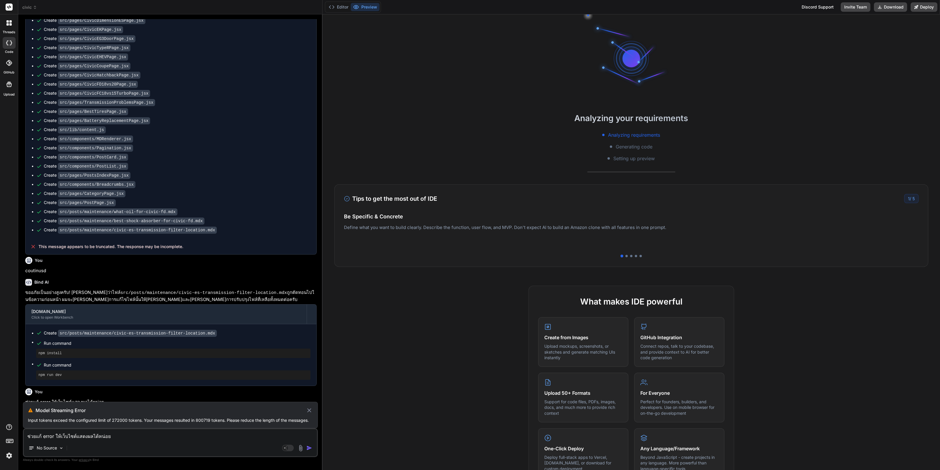
scroll to position [1568, 0]
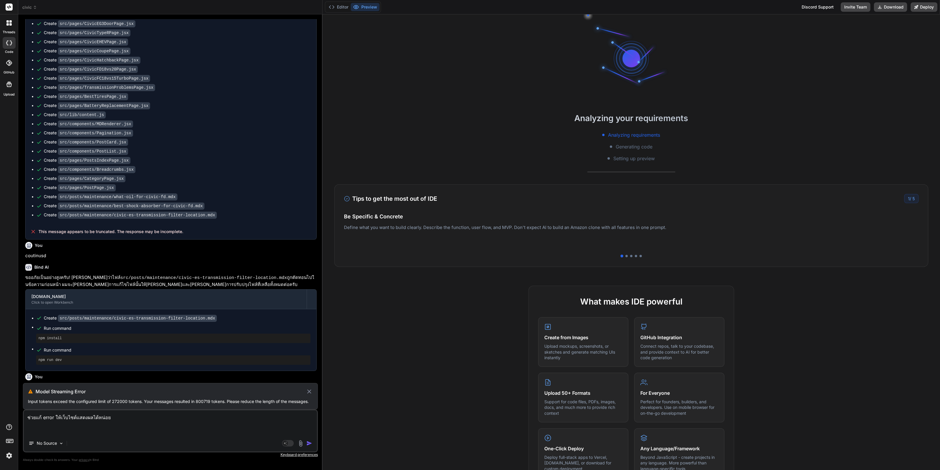
type textarea "ช่วยแก้ error ให้เว็บไซต์แสดงผลได้หน่อย"
click at [311, 395] on div "Model Streaming Error Input tokens exceed the configured limit of 272000 tokens…" at bounding box center [170, 396] width 295 height 26
click at [311, 394] on icon at bounding box center [309, 391] width 7 height 7
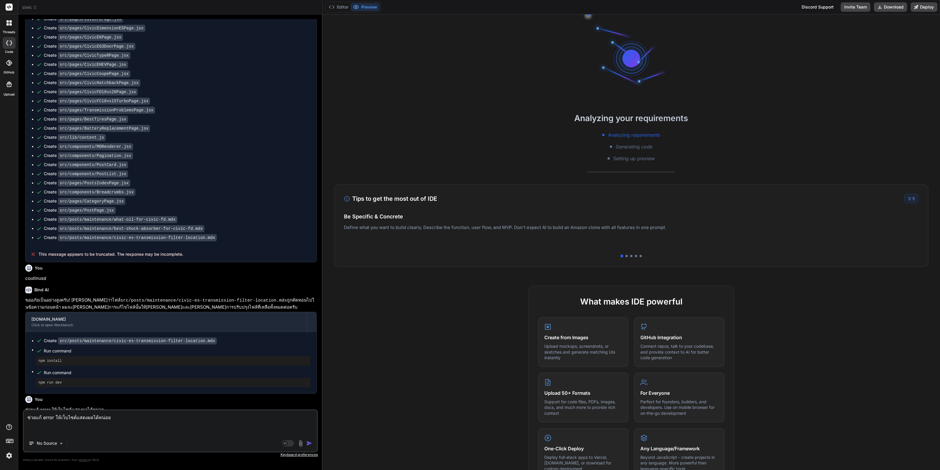
click at [310, 443] on img "button" at bounding box center [309, 443] width 6 height 6
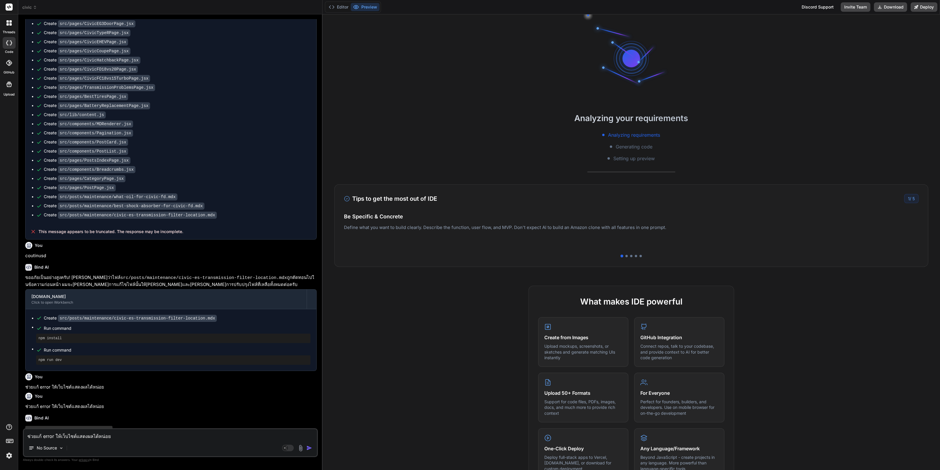
scroll to position [1587, 0]
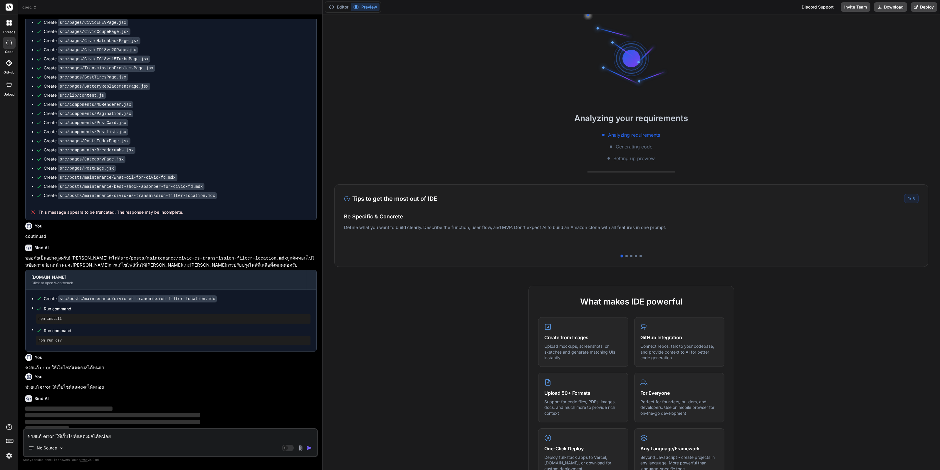
type textarea "x"
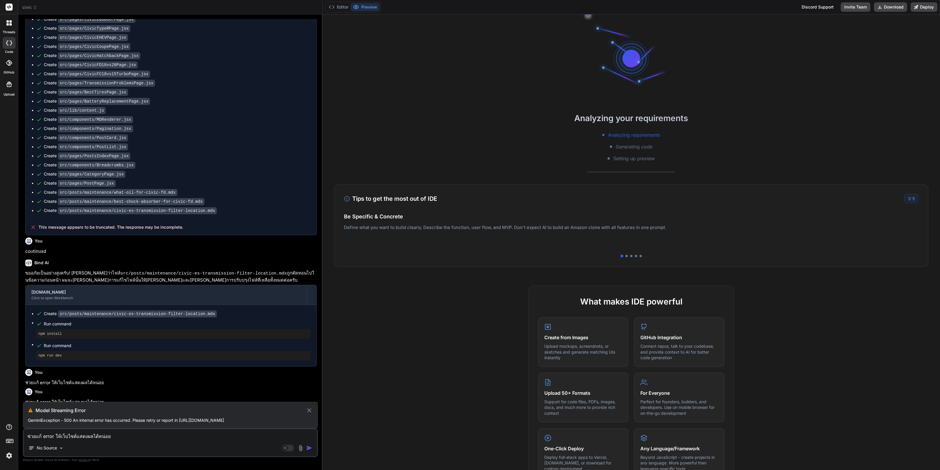
click at [214, 435] on textarea "ช่วยแก้ error ให้เว็บไซต์แสดงผลได้หน่อย" at bounding box center [170, 434] width 293 height 11
paste textarea "ช่วยแก้ error ให้เว็บไซต์แสดงผลได้หน่อย"
type textarea "ช่วยแก้ error ให้เว็บไซต์แสดงผลได้หน่อย"
type textarea "x"
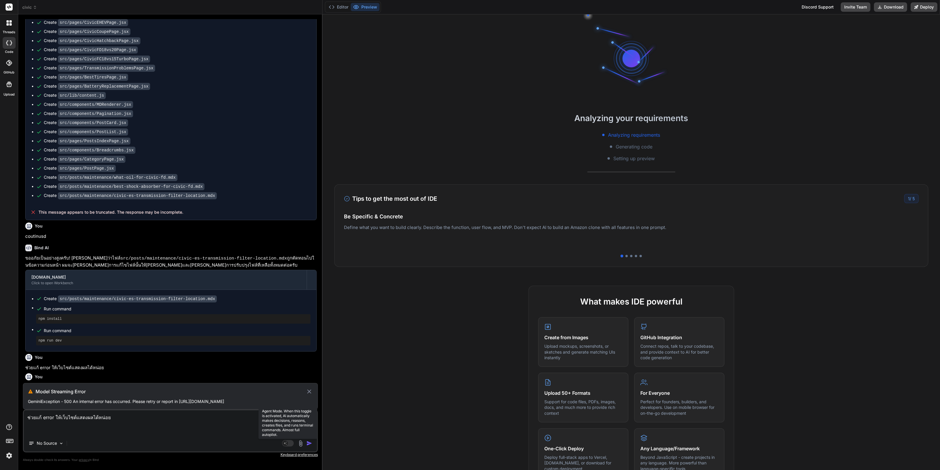
type textarea "ช่วยแก้ error ให้เว็บไซต์แสดงผลได้หน่อย"
click at [289, 445] on rect at bounding box center [288, 443] width 12 height 6
click at [86, 440] on div "GPT 5" at bounding box center [80, 443] width 25 height 12
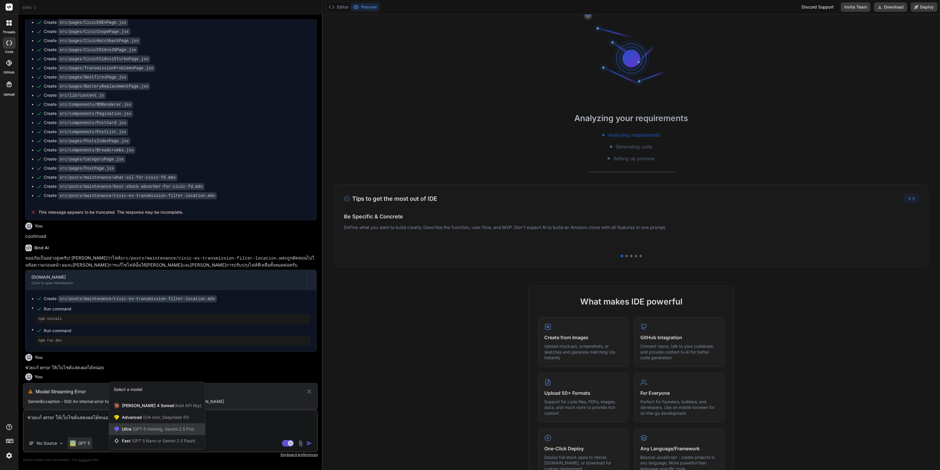
click at [170, 430] on span "(GPT-5 thinking, Gemini 2.5 Pro)" at bounding box center [162, 428] width 63 height 5
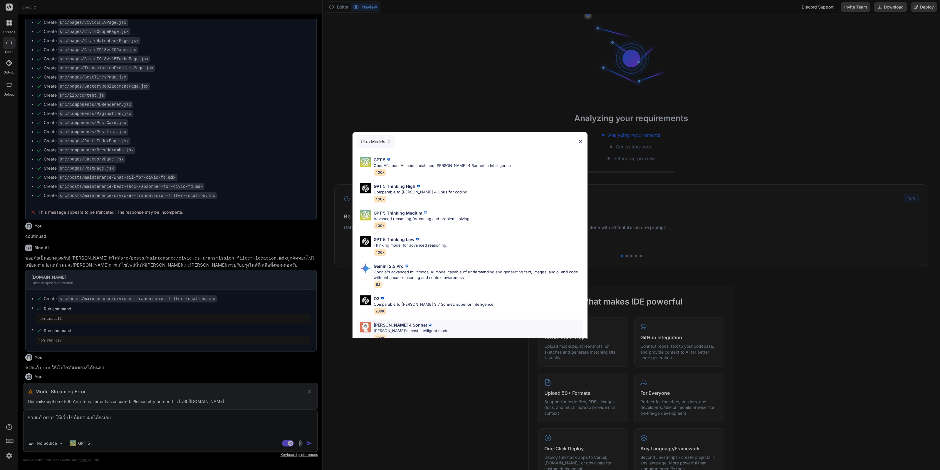
scroll to position [37, 0]
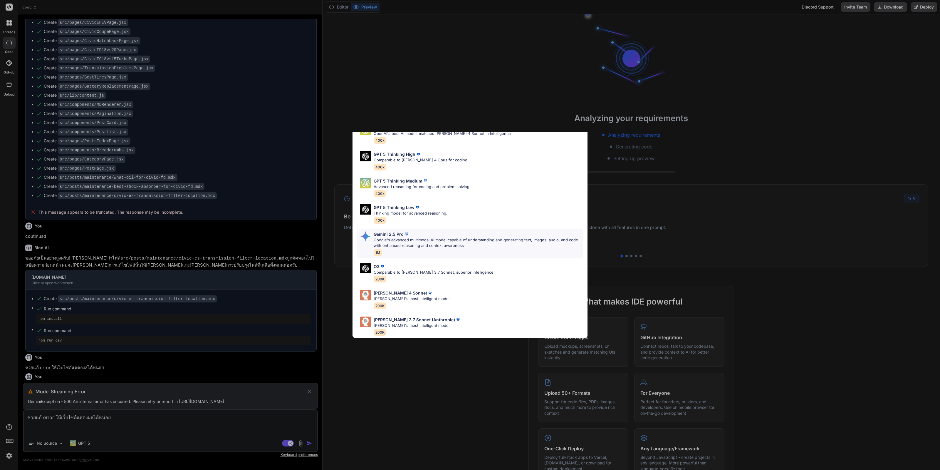
click at [451, 243] on div "Gemini 2.5 Pro Google's advanced multimodal AI model capable of understanding a…" at bounding box center [478, 243] width 209 height 25
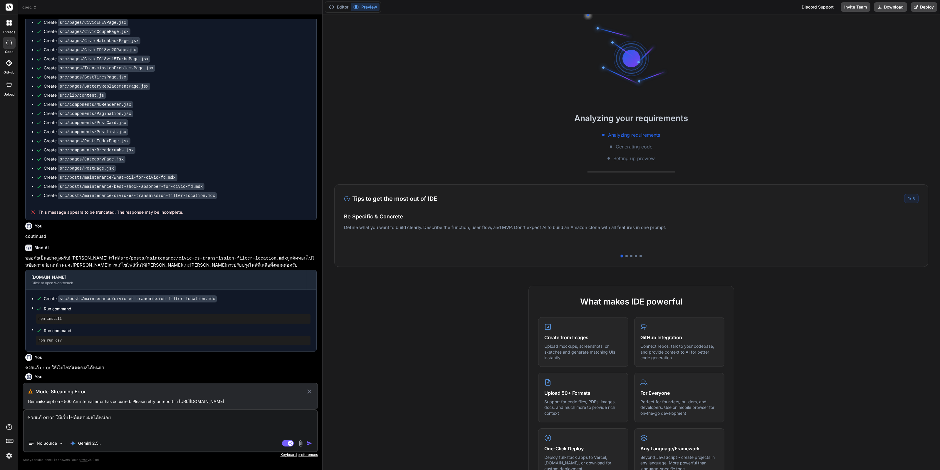
click at [306, 443] on div "Agent Mode. When this toggle is activated, AI automatically makes decisions, re…" at bounding box center [298, 443] width 34 height 7
click at [312, 394] on icon at bounding box center [309, 391] width 7 height 7
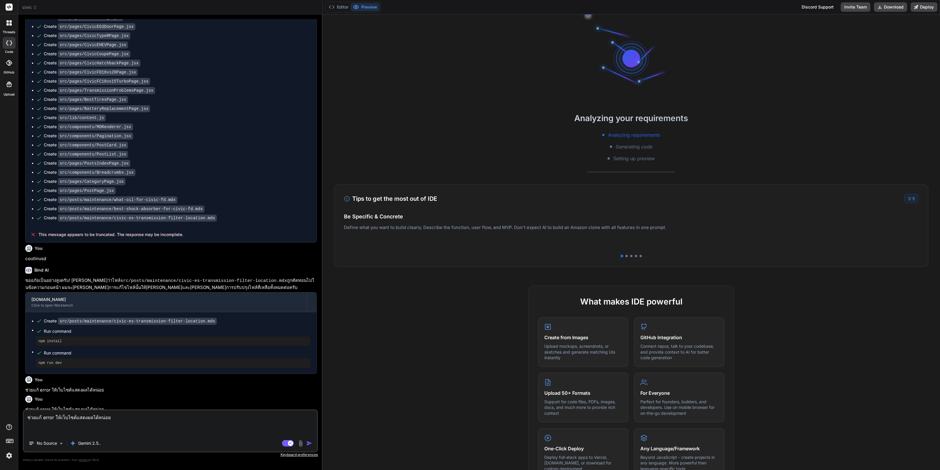
click at [310, 442] on img "button" at bounding box center [309, 443] width 6 height 6
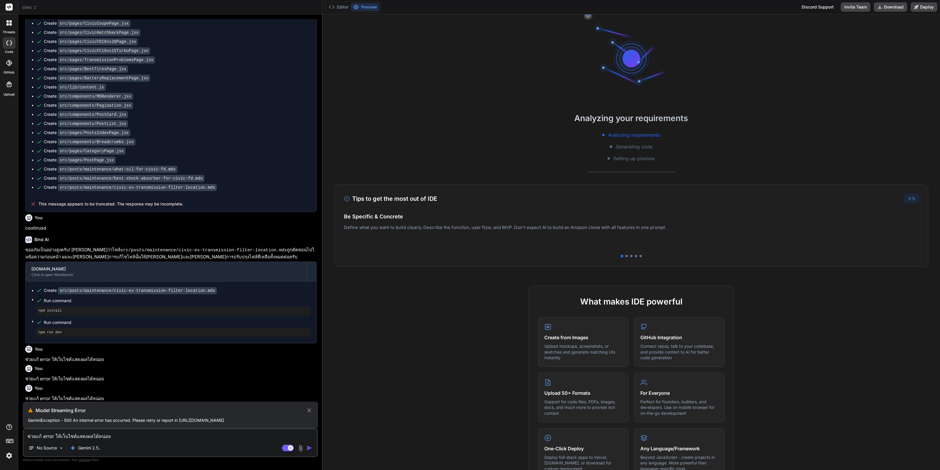
scroll to position [1592, 0]
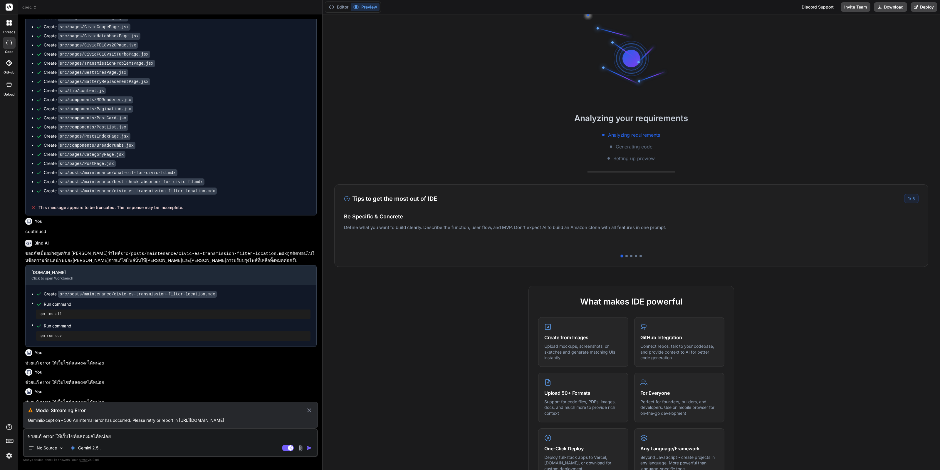
click at [309, 412] on icon at bounding box center [309, 410] width 7 height 7
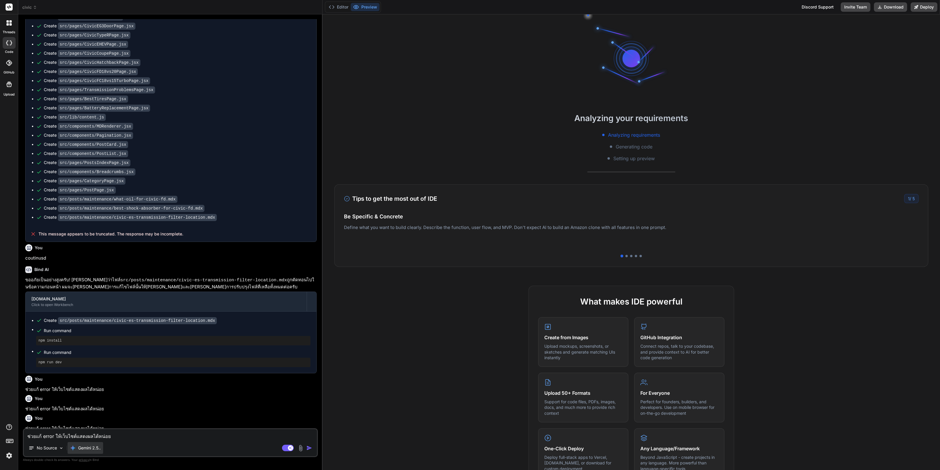
click at [94, 449] on p "Gemini 2.5.." at bounding box center [89, 448] width 23 height 6
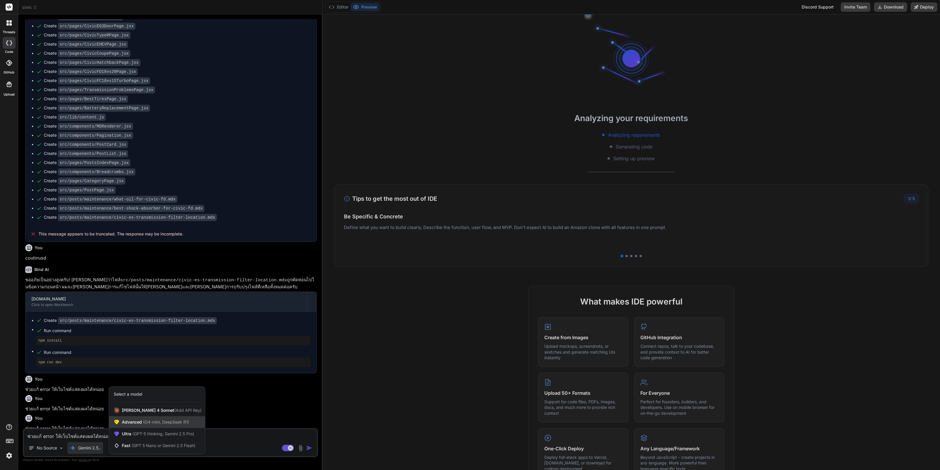
click at [161, 422] on span "(O4-mini, DeepSeek R1)" at bounding box center [165, 421] width 47 height 5
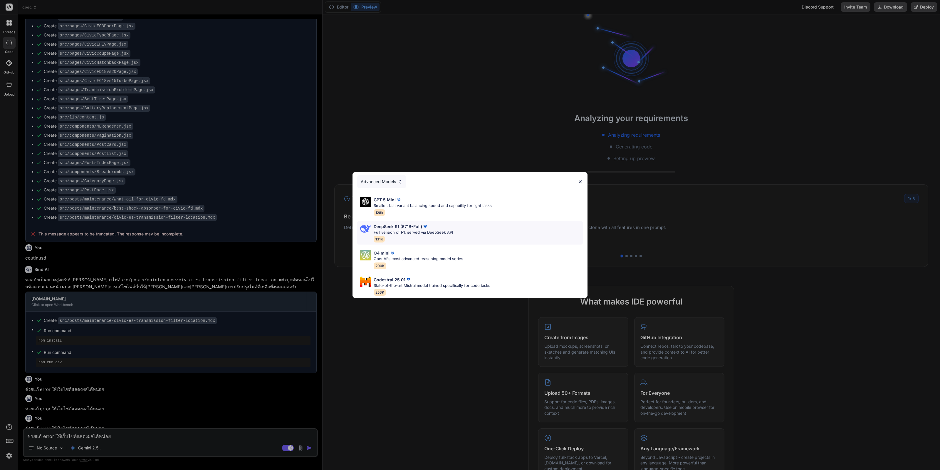
click at [439, 232] on div "DeepSeek R1 (671B-Full) Full version of R1, served via DeepSeek API 131K" at bounding box center [413, 232] width 79 height 19
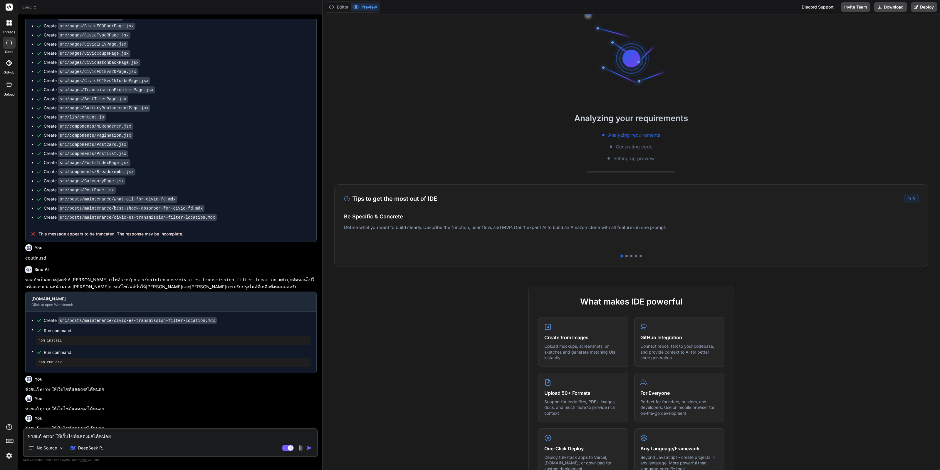
type textarea "x"
click at [111, 430] on textarea "ช่วยแก้ error ให้เว็บไซต์แสดงผลได้หน่อย" at bounding box center [170, 434] width 293 height 11
paste textarea "ช่วยแก้ error ให้เว็บไซต์แสดงผลได้หน่อย"
type textarea "ช่วยแก้ error ให้เว็บไซต์แสดงผลได้หน่อย"
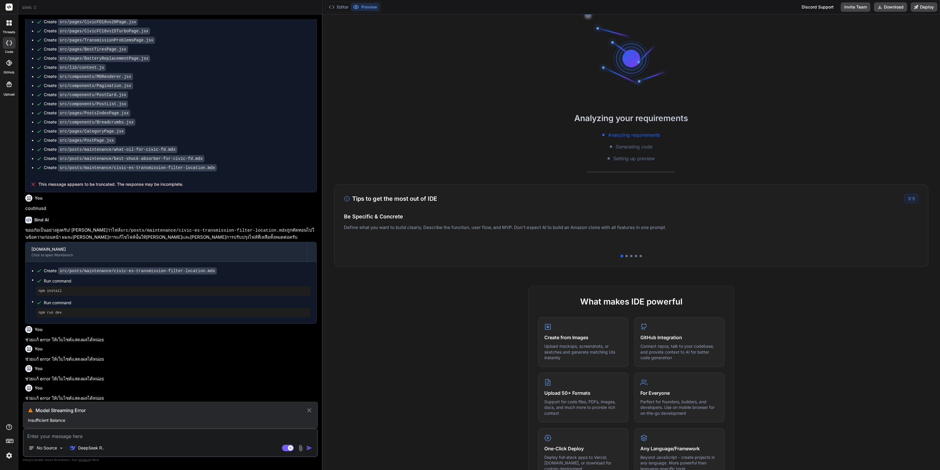
scroll to position [1611, 0]
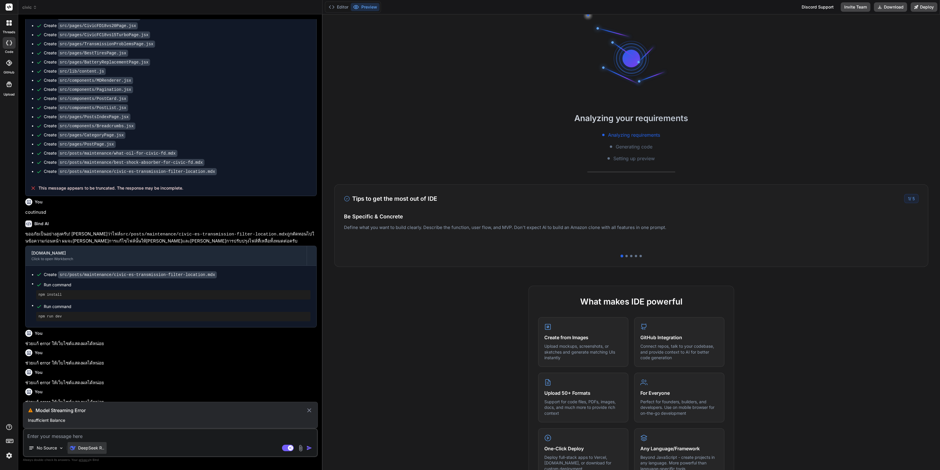
click at [94, 450] on p "DeepSeek R.." at bounding box center [91, 448] width 26 height 6
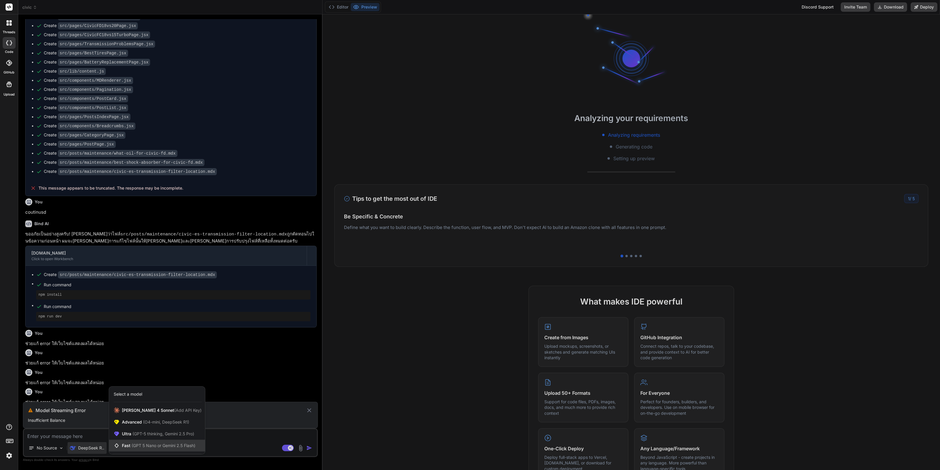
click at [175, 447] on span "(GPT 5 Nano or Gemini 2.5 Flash)" at bounding box center [164, 445] width 64 height 5
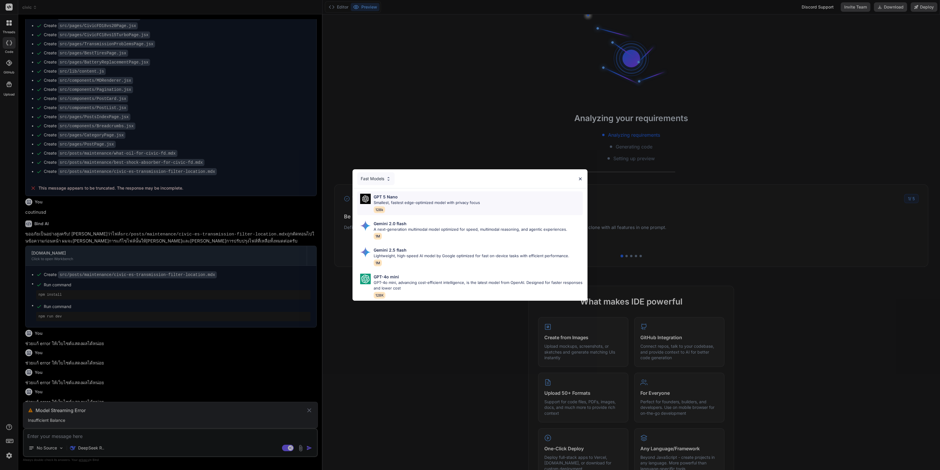
click at [449, 202] on p "Smallest, fastest edge-optimized model with privacy focus" at bounding box center [427, 203] width 106 height 6
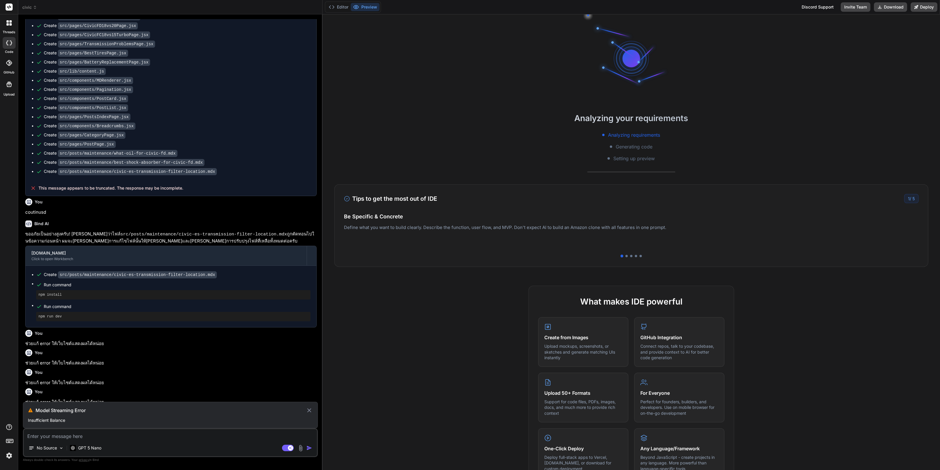
click at [89, 436] on textarea at bounding box center [170, 434] width 293 height 11
paste textarea "ช่วยแก้ error ให้เว็บไซต์แสดงผลได้หน่อย"
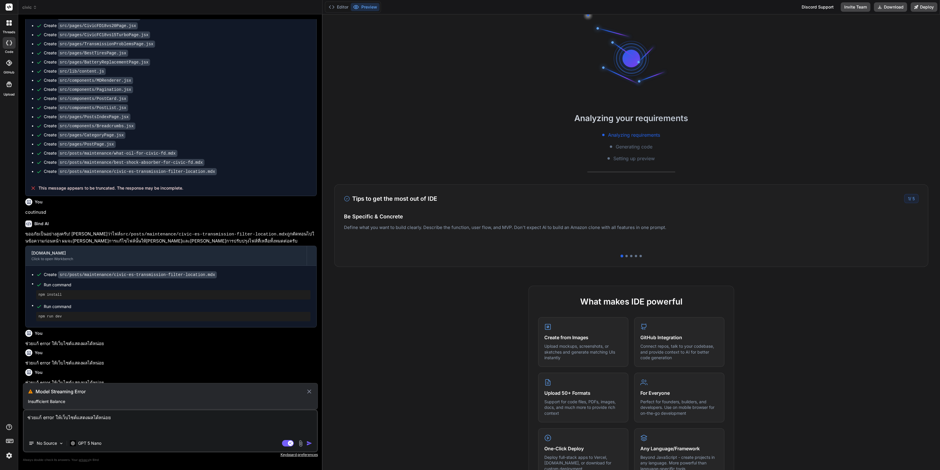
scroll to position [1626, 0]
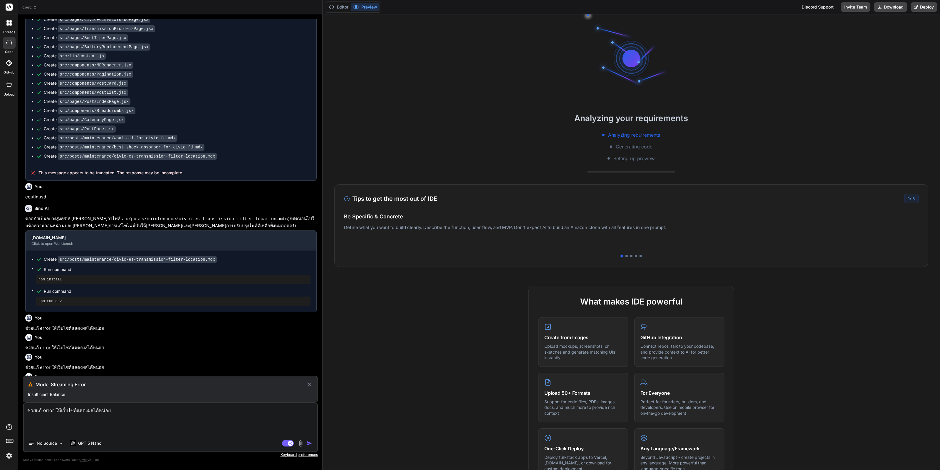
click at [308, 381] on icon at bounding box center [309, 384] width 7 height 7
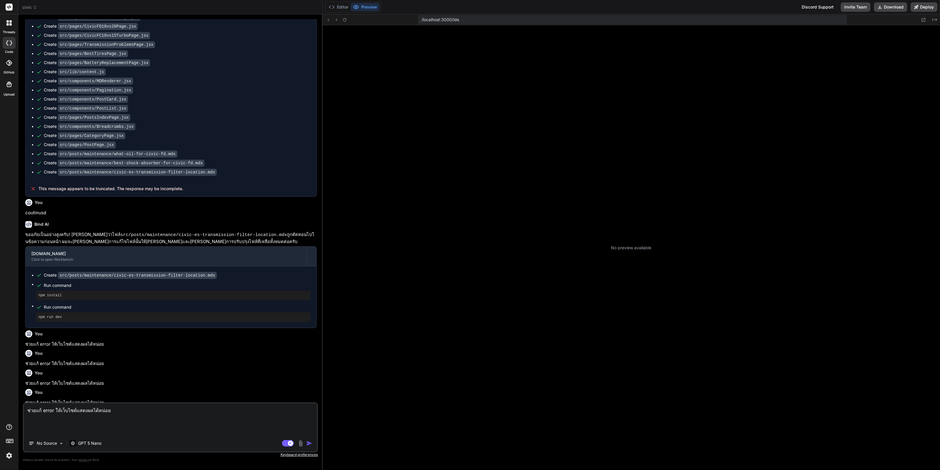
scroll to position [12, 0]
click at [311, 443] on img "button" at bounding box center [309, 443] width 6 height 6
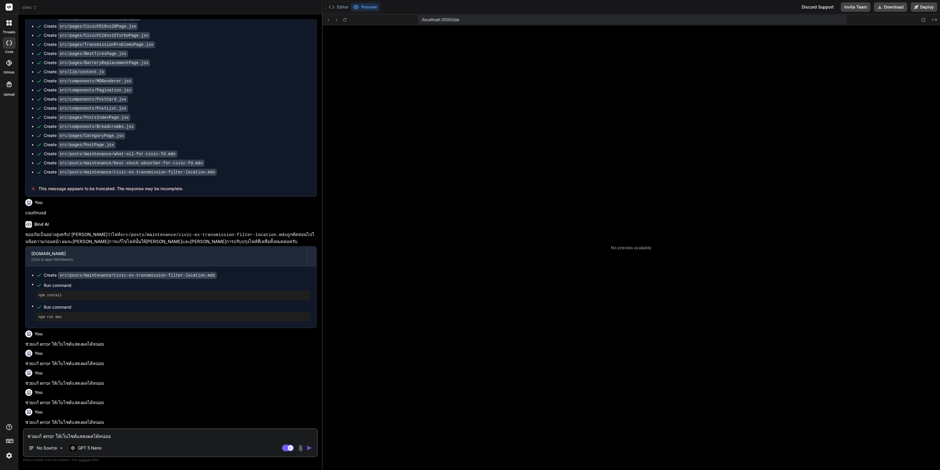
scroll to position [1645, 0]
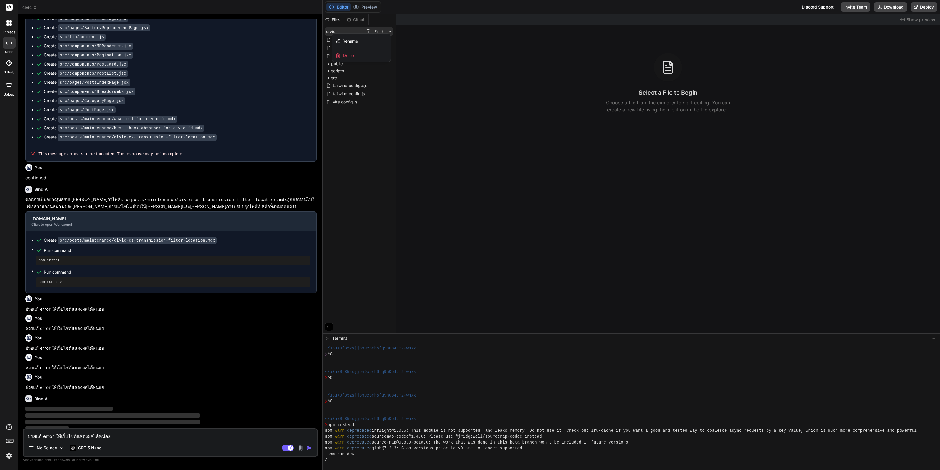
click at [476, 134] on div at bounding box center [632, 241] width 618 height 455
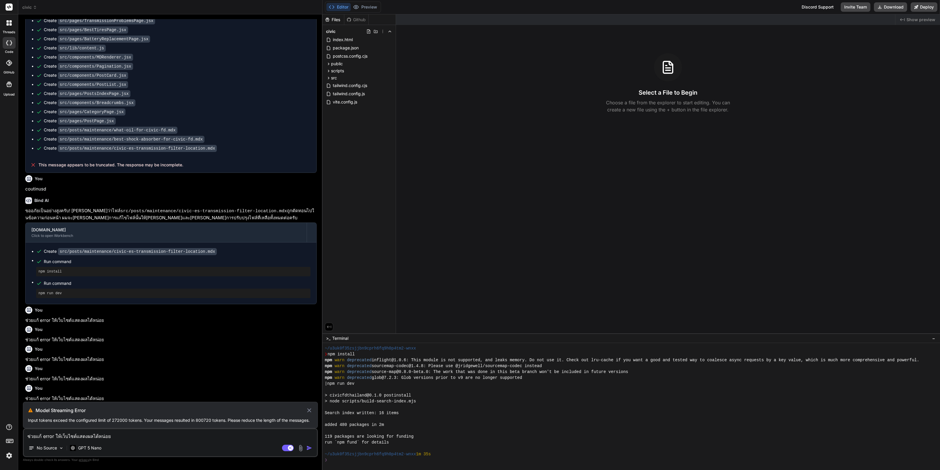
scroll to position [1631, 0]
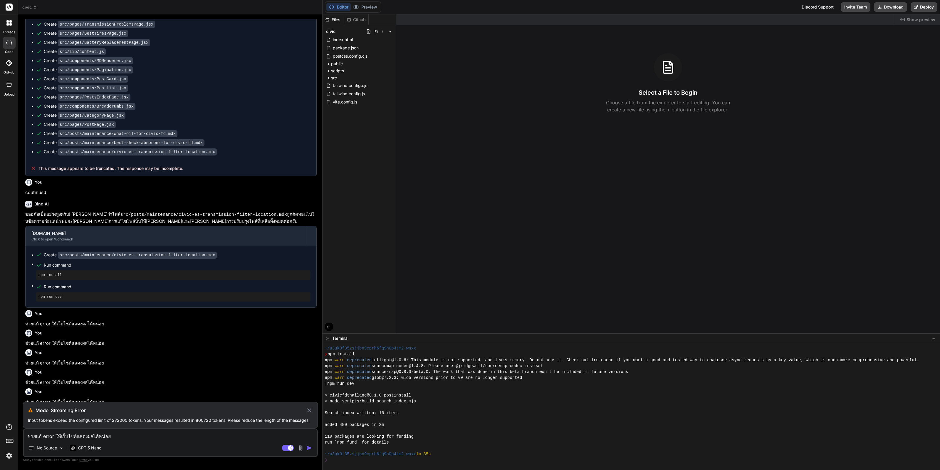
click at [309, 412] on icon at bounding box center [309, 410] width 7 height 7
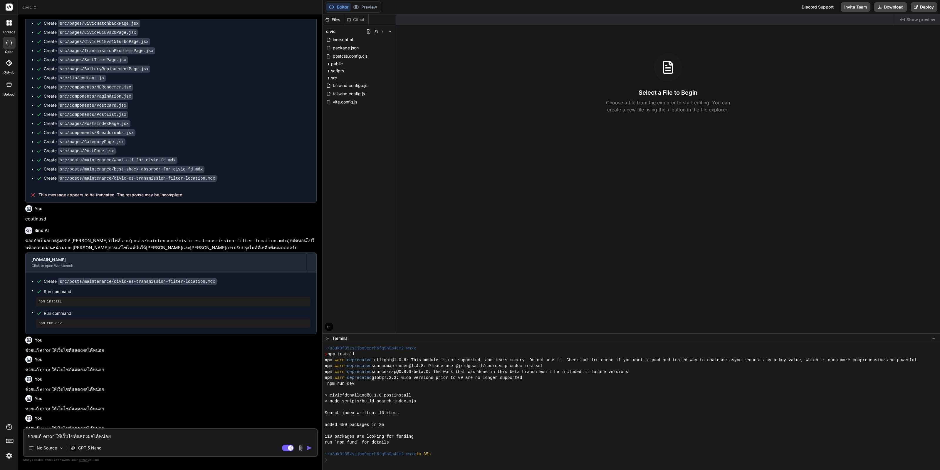
click at [145, 430] on textarea "ช่วยแก้ error ให้เว็บไซต์แสดงผลได้หน่อย" at bounding box center [170, 434] width 293 height 11
paste textarea "ช่วยแก้ error ให้เว็บไซต์แสดงผลได้หน่อย"
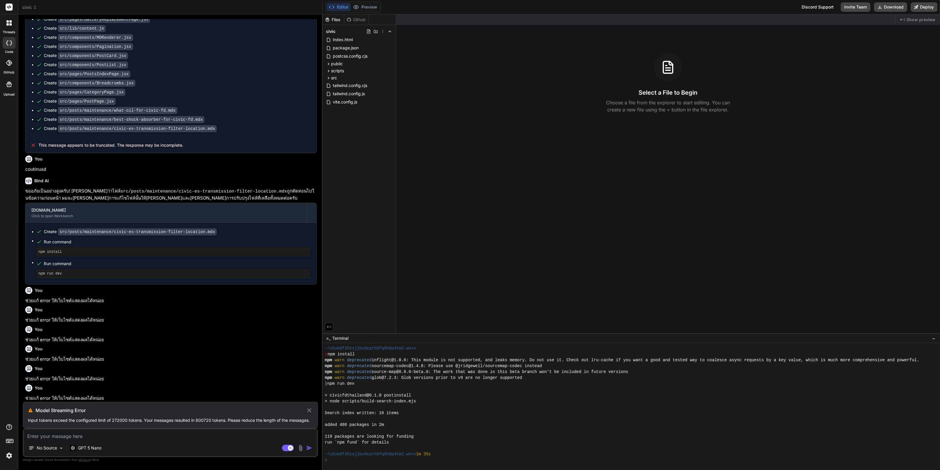
scroll to position [1650, 0]
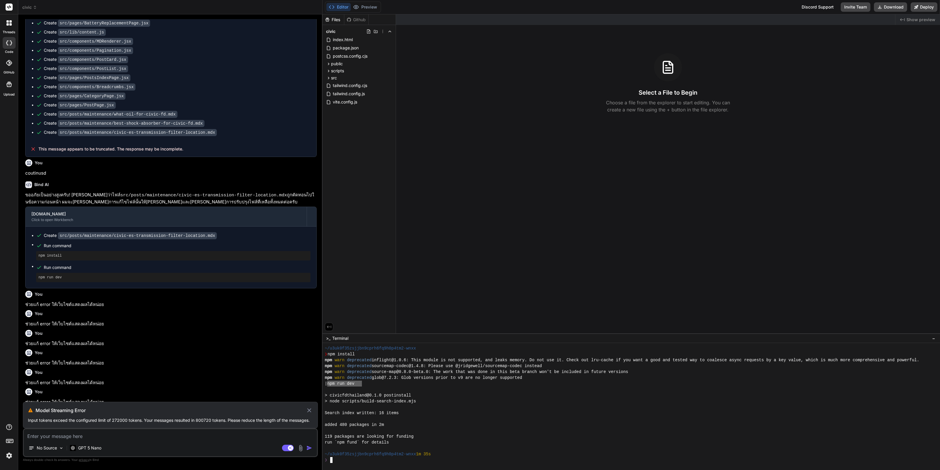
drag, startPoint x: 362, startPoint y: 382, endPoint x: 331, endPoint y: 384, distance: 31.5
click at [326, 384] on div "| npm run dev" at bounding box center [628, 383] width 607 height 6
click at [172, 430] on textarea at bounding box center [170, 434] width 293 height 11
paste textarea "npm run dev"
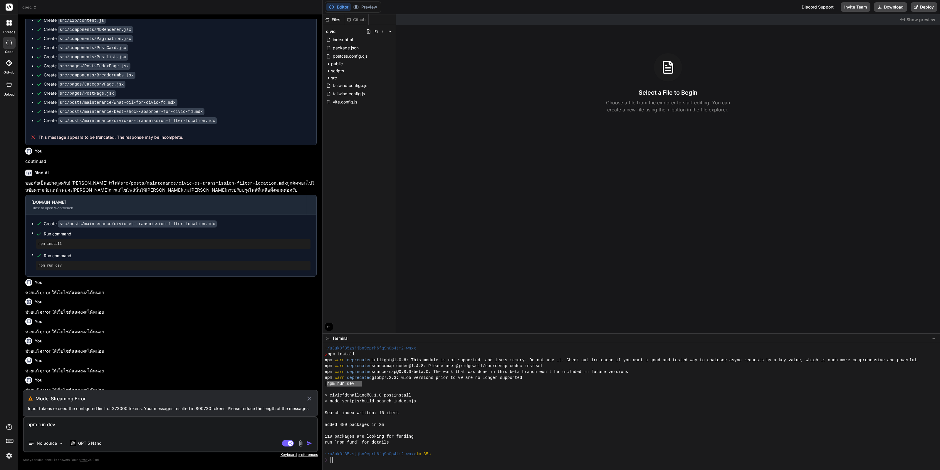
click at [310, 395] on icon at bounding box center [309, 398] width 7 height 7
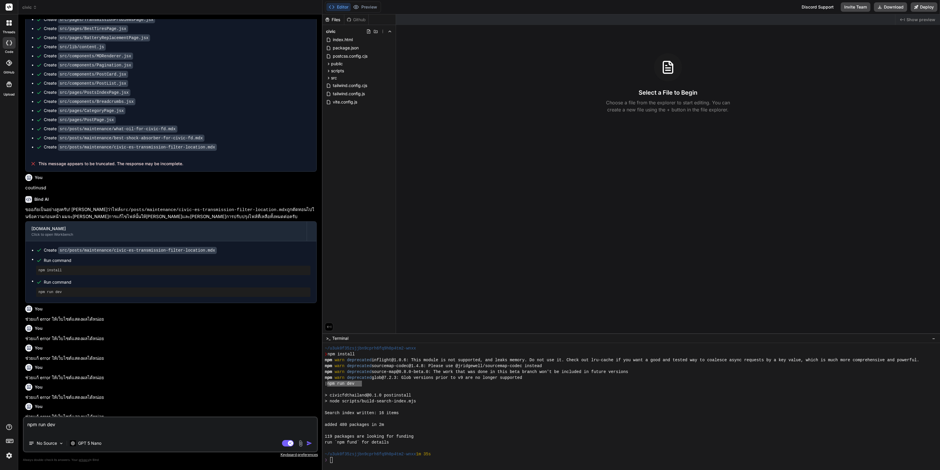
click at [309, 443] on img "button" at bounding box center [309, 443] width 6 height 6
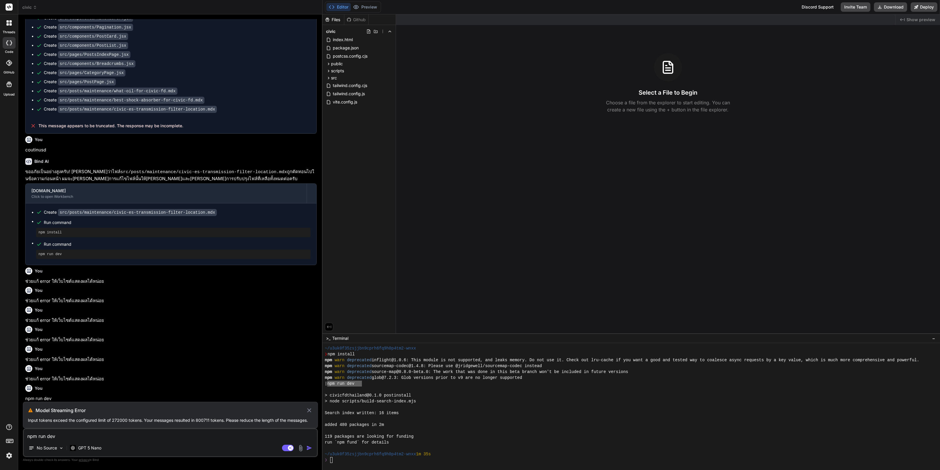
scroll to position [1670, 0]
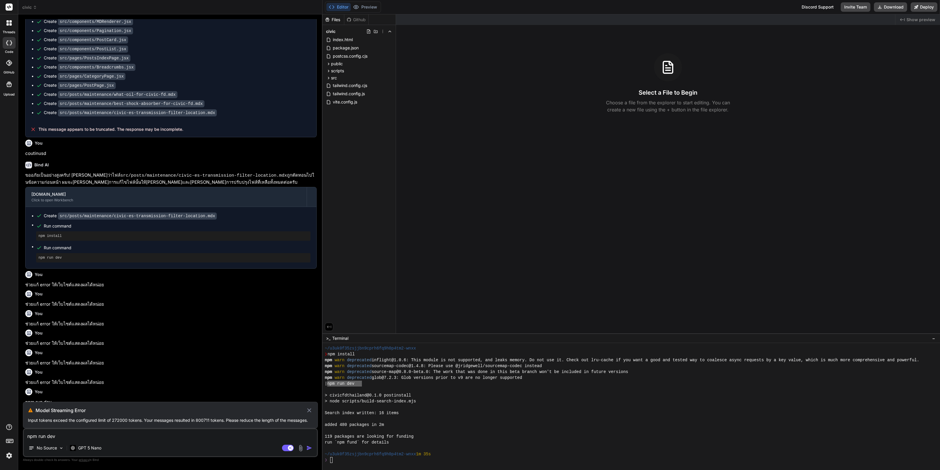
click at [307, 408] on icon at bounding box center [309, 410] width 7 height 7
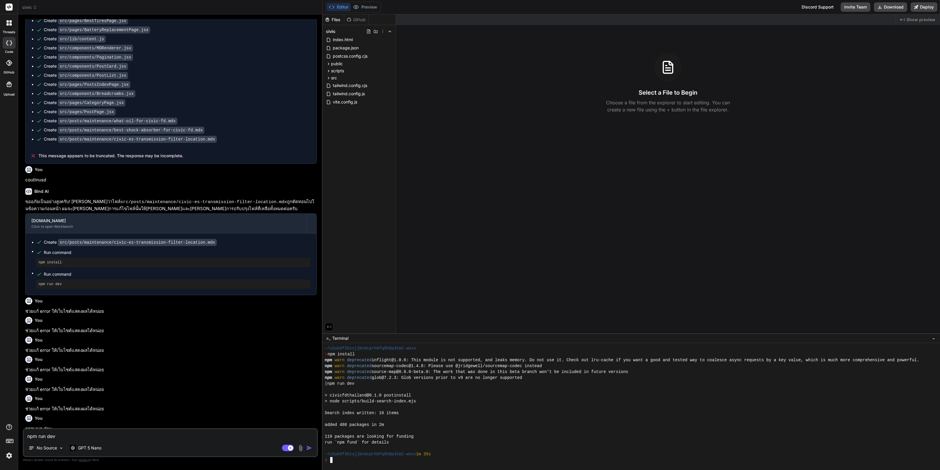
click at [365, 459] on div "❯" at bounding box center [628, 460] width 607 height 6
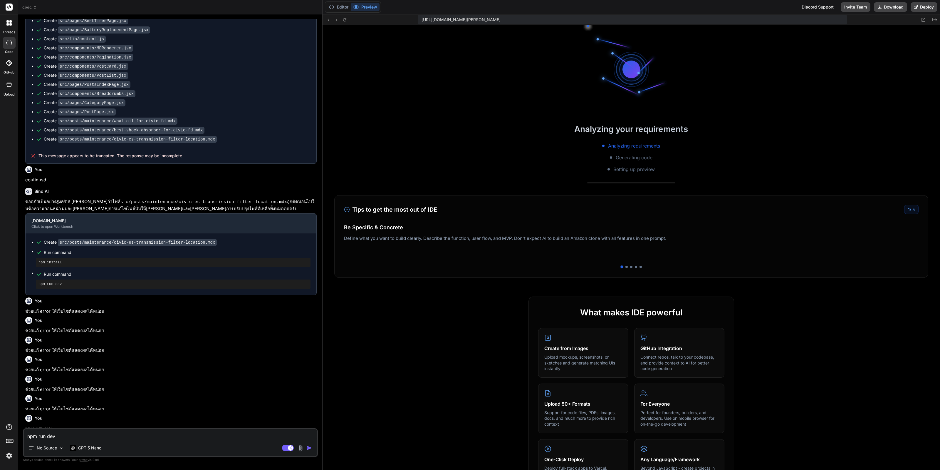
scroll to position [223, 0]
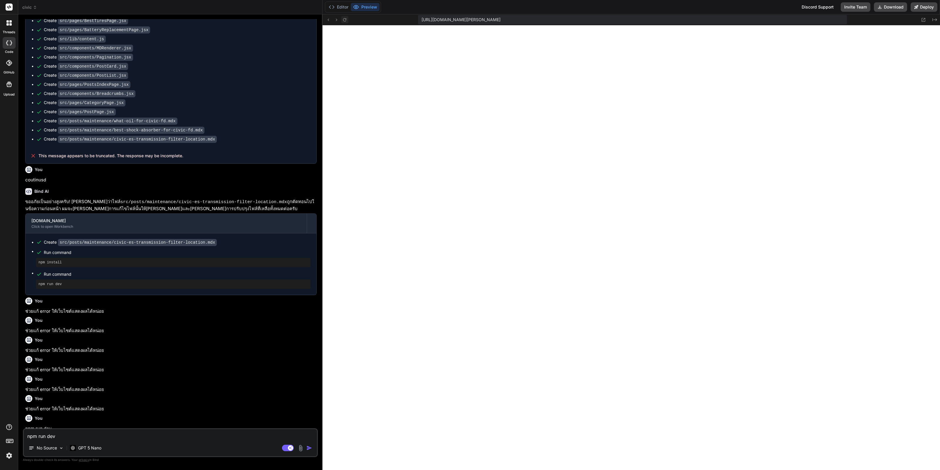
click at [345, 20] on icon at bounding box center [344, 19] width 5 height 5
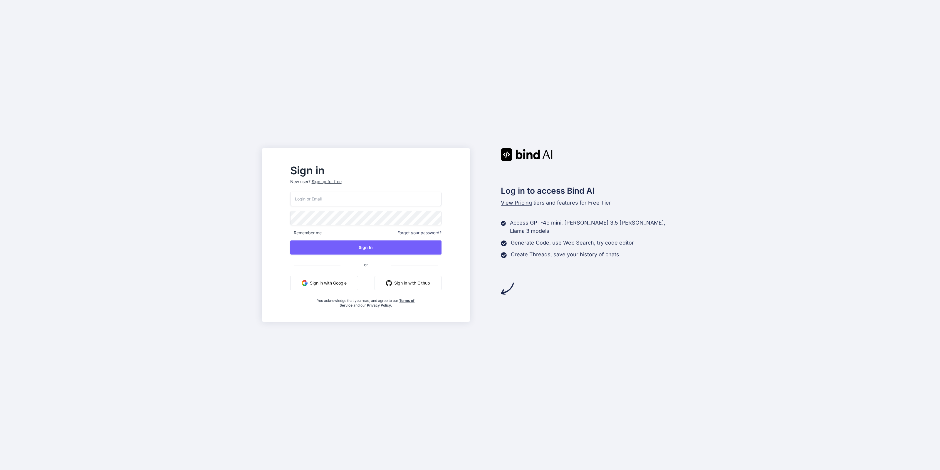
type input "[EMAIL_ADDRESS][DOMAIN_NAME]"
click at [358, 280] on button "Sign in with Google" at bounding box center [324, 283] width 68 height 14
type input "bindai@zenkoy.com"
click at [356, 200] on input "bindai@zenkoy.com" at bounding box center [366, 199] width 152 height 14
click at [333, 284] on button "Sign in with Google" at bounding box center [324, 283] width 68 height 14
